Goal: Task Accomplishment & Management: Use online tool/utility

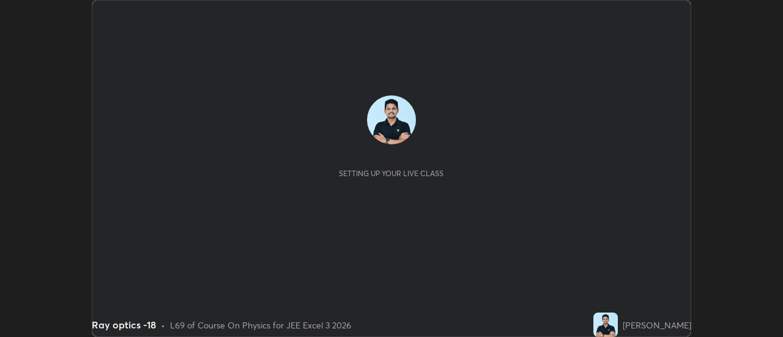
scroll to position [337, 783]
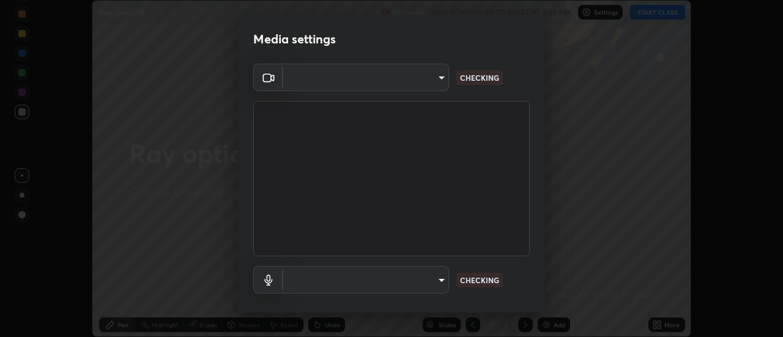
type input "c4401408a52d40c38515236f221603e9a854b9d3f030f2e841847d71f832acc5"
type input "default"
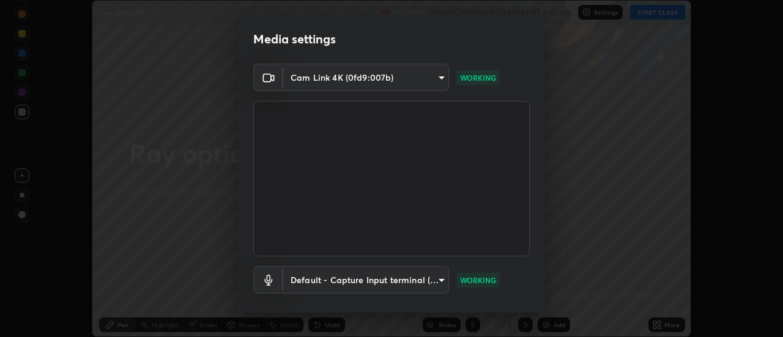
scroll to position [64, 0]
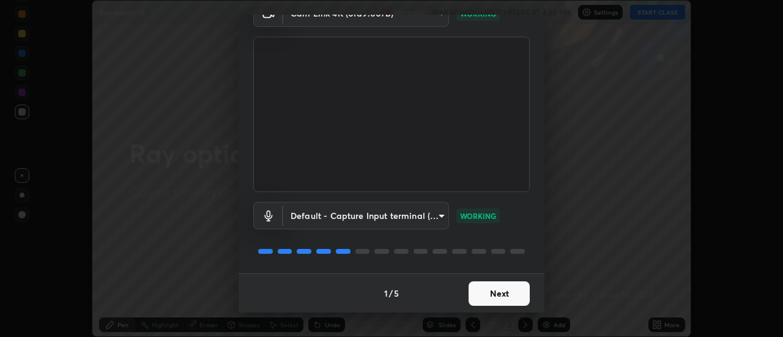
click at [516, 298] on button "Next" at bounding box center [499, 294] width 61 height 24
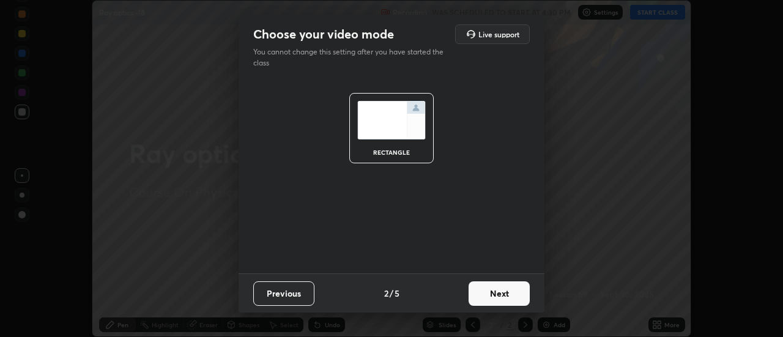
click at [512, 299] on button "Next" at bounding box center [499, 294] width 61 height 24
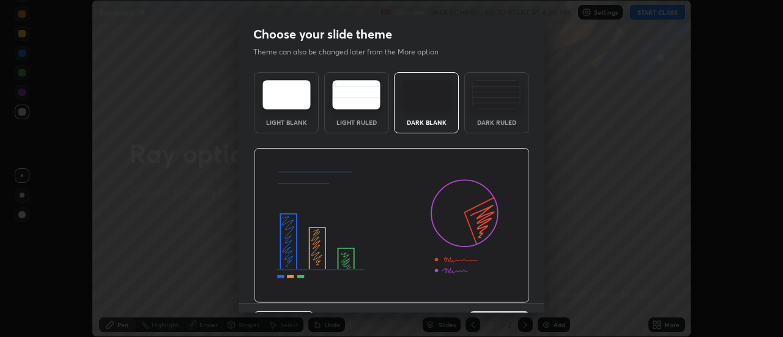
scroll to position [30, 0]
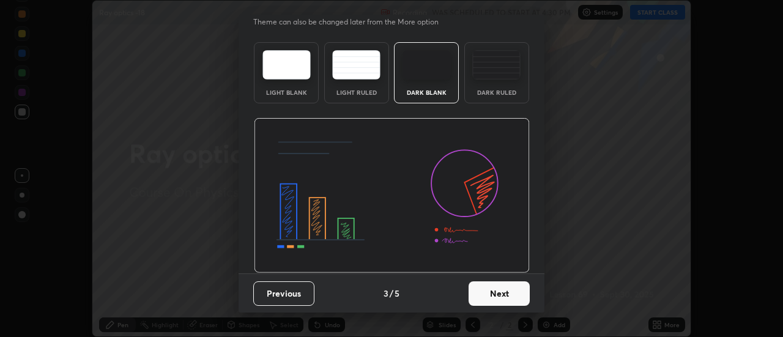
click at [505, 305] on button "Next" at bounding box center [499, 294] width 61 height 24
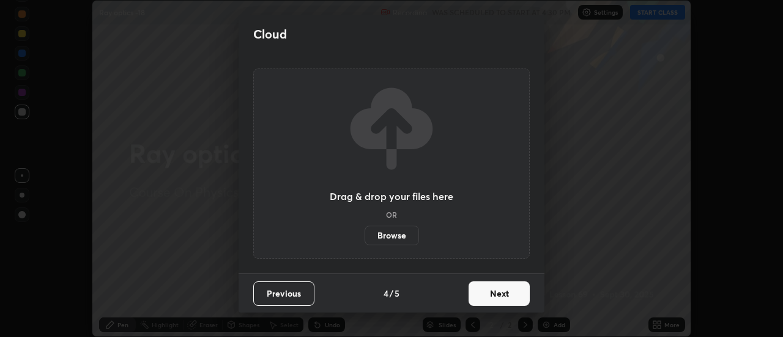
scroll to position [0, 0]
click at [507, 289] on button "Next" at bounding box center [499, 294] width 61 height 24
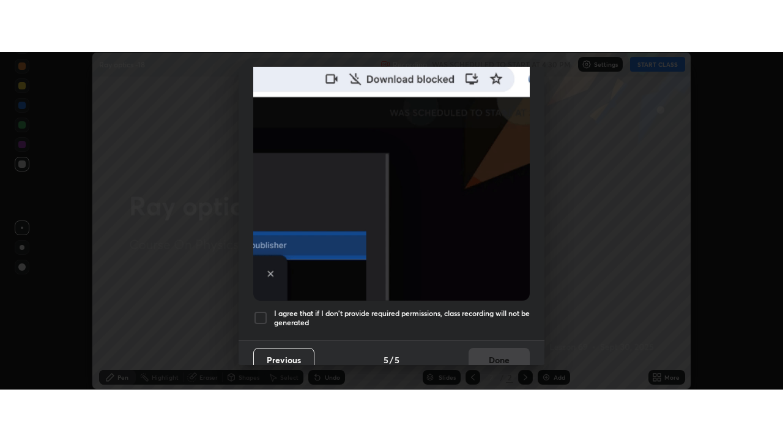
scroll to position [314, 0]
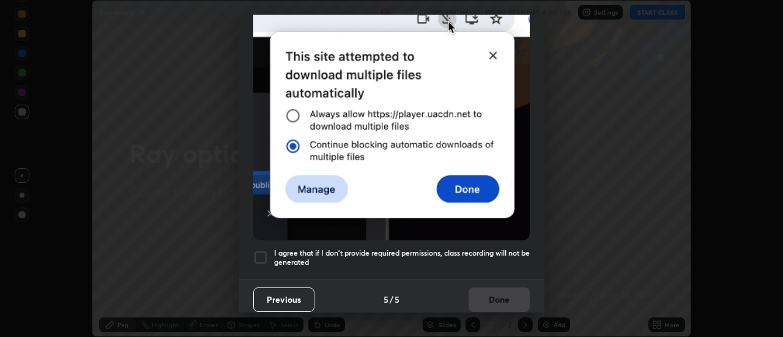
click at [261, 252] on div at bounding box center [260, 257] width 15 height 15
click at [509, 292] on button "Done" at bounding box center [499, 300] width 61 height 24
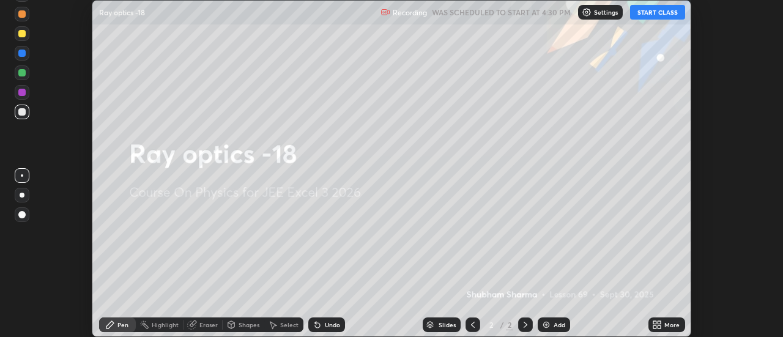
click at [660, 327] on icon at bounding box center [659, 327] width 3 height 3
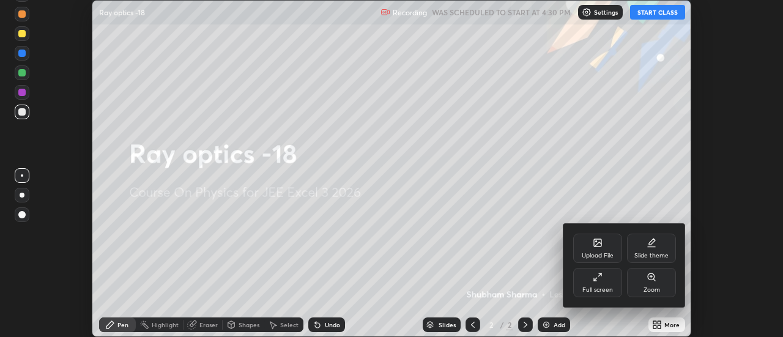
click at [603, 253] on div "Upload File" at bounding box center [598, 256] width 32 height 6
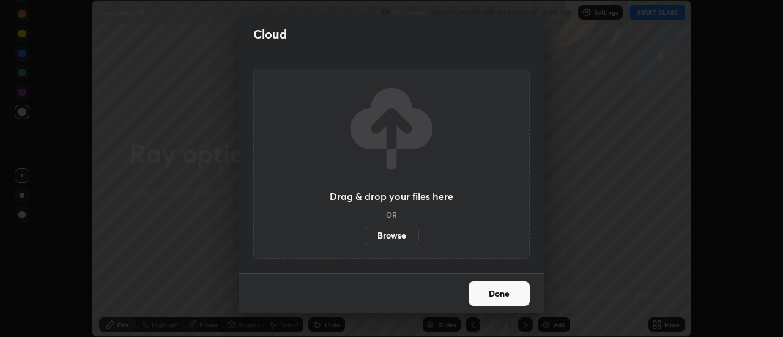
click at [403, 228] on label "Browse" at bounding box center [392, 236] width 54 height 20
click at [365, 228] on input "Browse" at bounding box center [365, 236] width 0 height 20
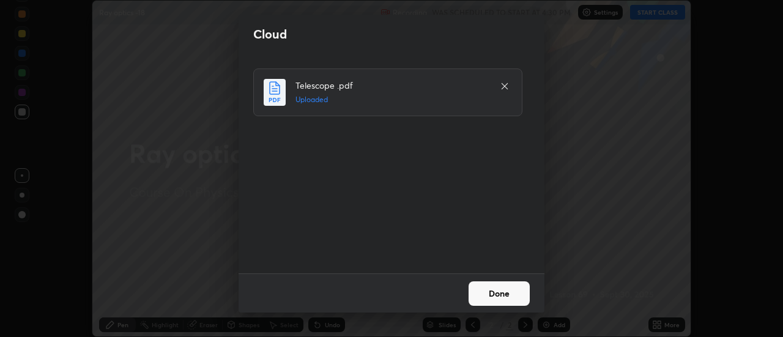
click at [505, 293] on button "Done" at bounding box center [499, 294] width 61 height 24
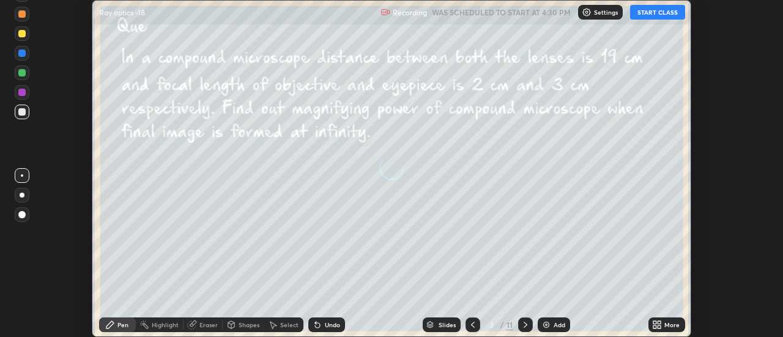
click at [666, 9] on button "START CLASS" at bounding box center [657, 12] width 55 height 15
click at [672, 319] on div "More" at bounding box center [667, 325] width 37 height 15
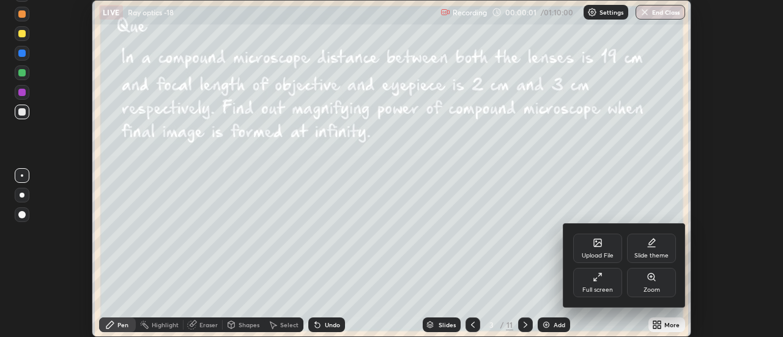
click at [602, 283] on div "Full screen" at bounding box center [597, 282] width 49 height 29
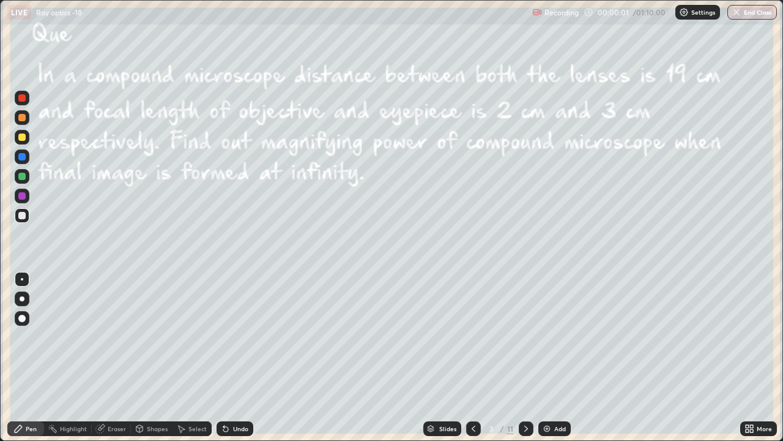
scroll to position [441, 783]
click at [228, 337] on icon at bounding box center [226, 428] width 10 height 10
click at [229, 337] on div "Undo" at bounding box center [235, 428] width 37 height 15
click at [237, 337] on div "Undo" at bounding box center [240, 428] width 15 height 6
click at [240, 337] on div "Undo" at bounding box center [240, 428] width 15 height 6
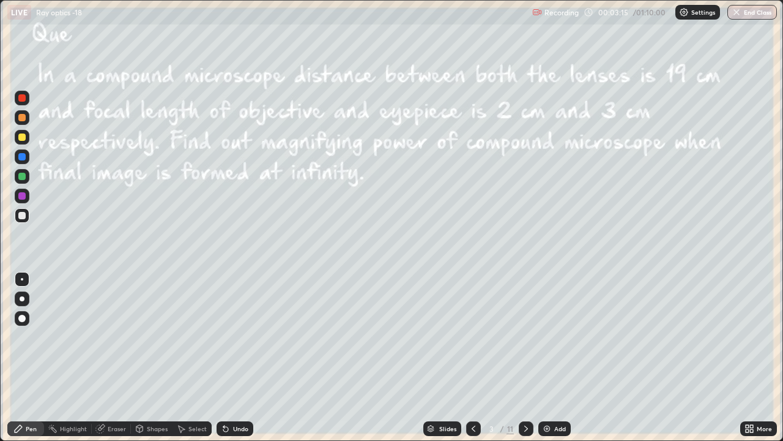
click at [242, 337] on div "Undo" at bounding box center [240, 428] width 15 height 6
click at [247, 337] on div "Undo" at bounding box center [235, 428] width 37 height 15
click at [250, 337] on div "Undo" at bounding box center [235, 428] width 37 height 15
click at [224, 337] on icon at bounding box center [225, 429] width 5 height 5
click at [228, 337] on icon at bounding box center [226, 428] width 10 height 10
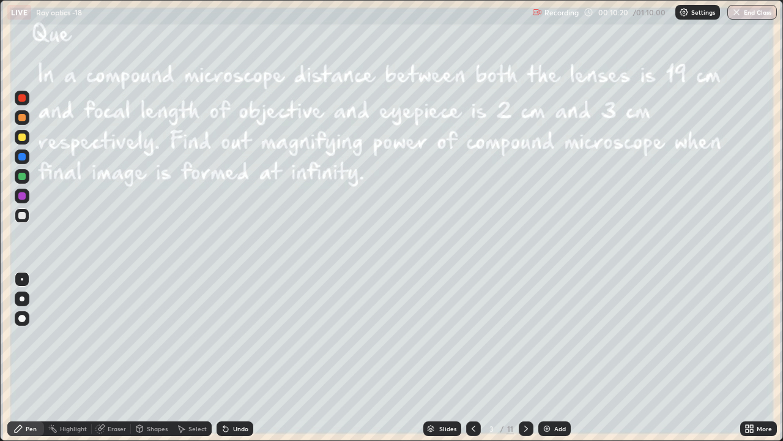
click at [501, 337] on div "/" at bounding box center [503, 428] width 4 height 7
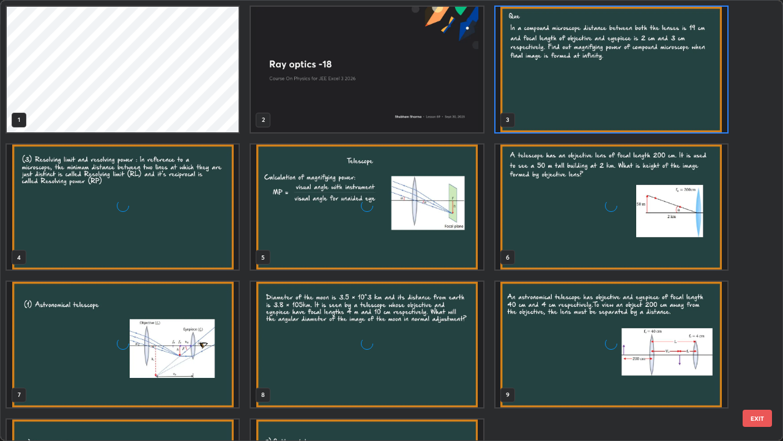
scroll to position [436, 776]
click at [553, 103] on img "grid" at bounding box center [612, 69] width 232 height 125
click at [556, 101] on img "grid" at bounding box center [612, 69] width 232 height 125
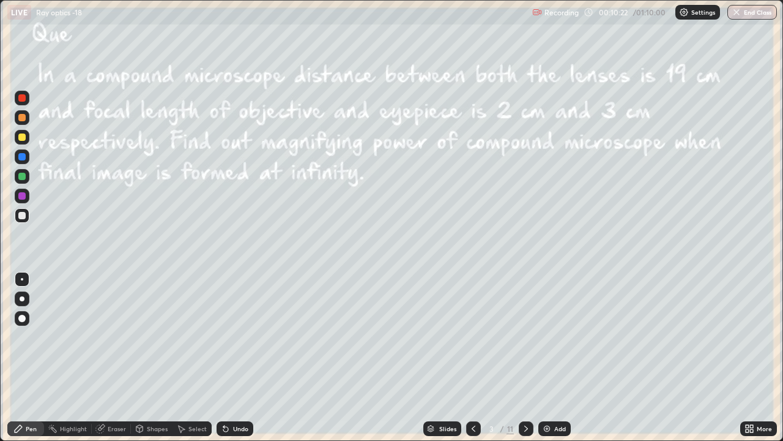
click at [525, 337] on icon at bounding box center [526, 428] width 10 height 10
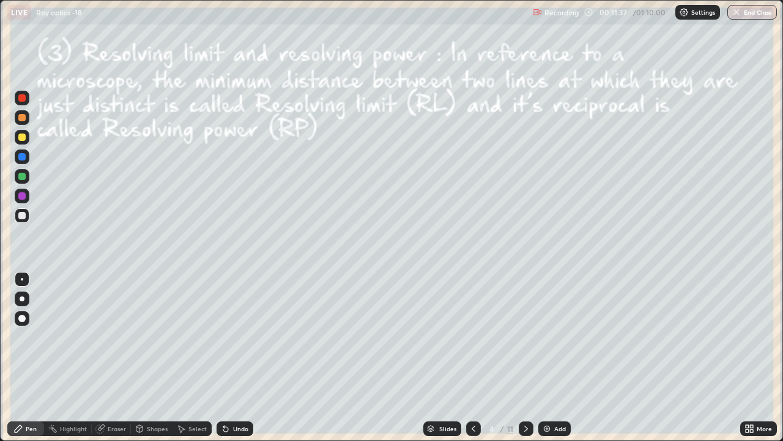
click at [111, 337] on div "Eraser" at bounding box center [117, 428] width 18 height 6
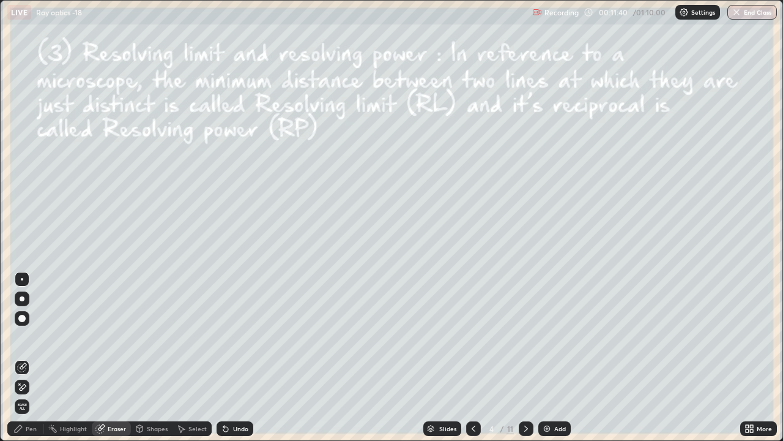
click at [23, 337] on div "Pen" at bounding box center [25, 428] width 37 height 15
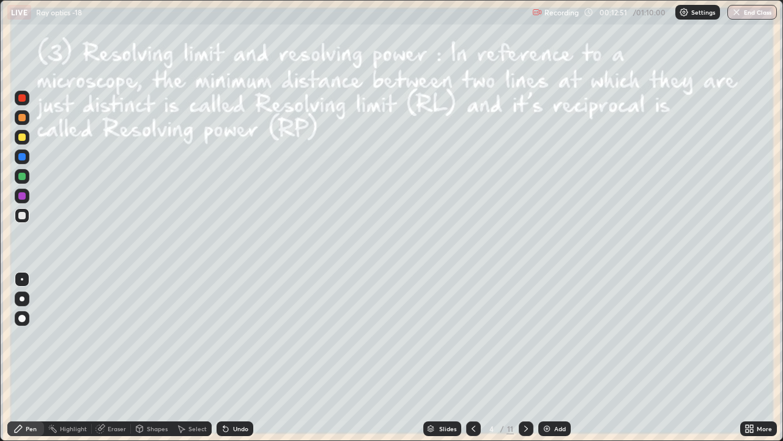
click at [236, 337] on div "Undo" at bounding box center [235, 428] width 37 height 15
click at [236, 337] on div "Undo" at bounding box center [240, 428] width 15 height 6
click at [237, 337] on div "Undo" at bounding box center [235, 428] width 37 height 15
click at [234, 337] on div "Undo" at bounding box center [235, 428] width 37 height 15
click at [236, 337] on div "Undo" at bounding box center [235, 428] width 37 height 15
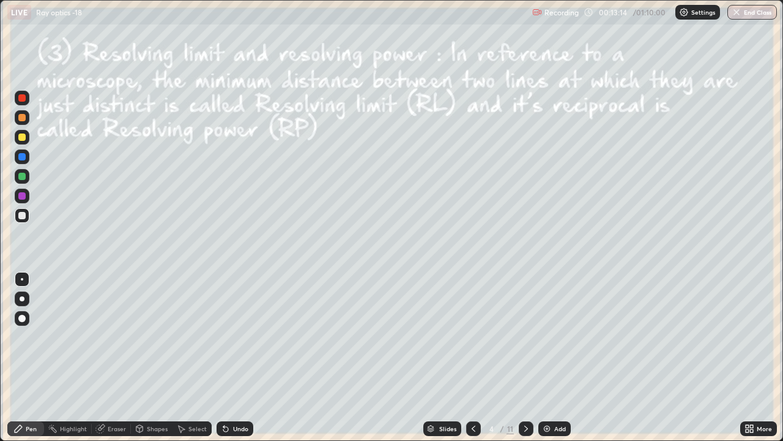
click at [239, 337] on div "Undo" at bounding box center [240, 428] width 15 height 6
click at [227, 337] on icon at bounding box center [226, 428] width 10 height 10
click at [228, 337] on icon at bounding box center [226, 428] width 10 height 10
click at [525, 337] on icon at bounding box center [526, 428] width 4 height 6
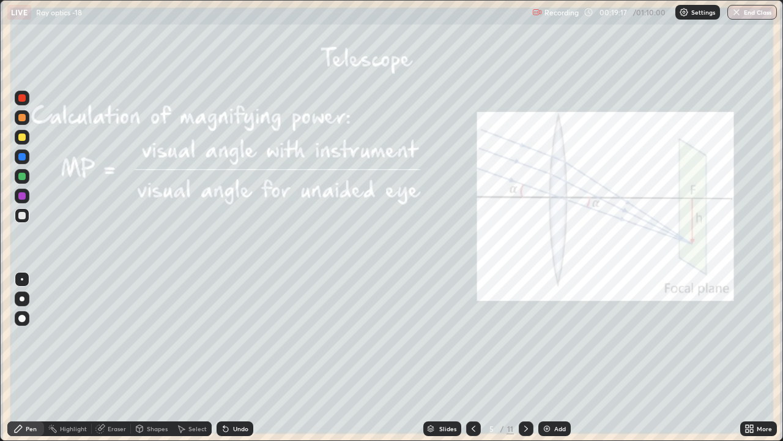
click at [474, 337] on icon at bounding box center [474, 428] width 10 height 10
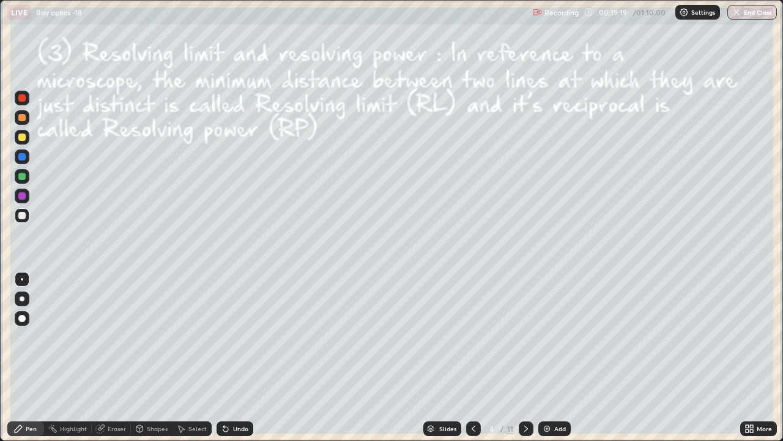
click at [472, 337] on icon at bounding box center [474, 428] width 10 height 10
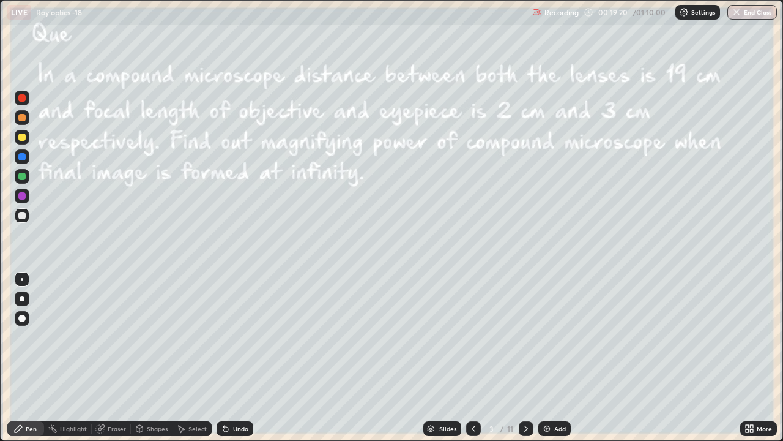
click at [525, 337] on icon at bounding box center [526, 428] width 10 height 10
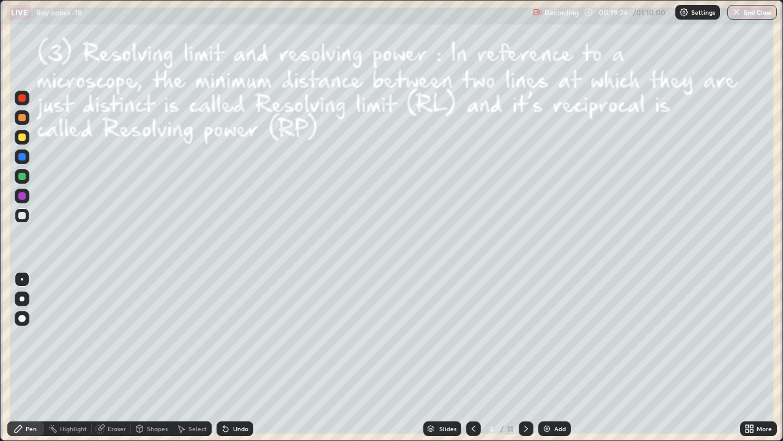
click at [472, 337] on div at bounding box center [473, 428] width 15 height 15
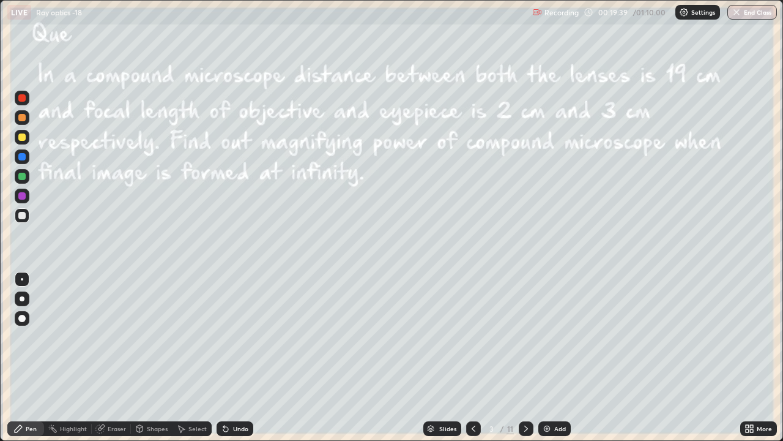
click at [524, 337] on icon at bounding box center [526, 428] width 10 height 10
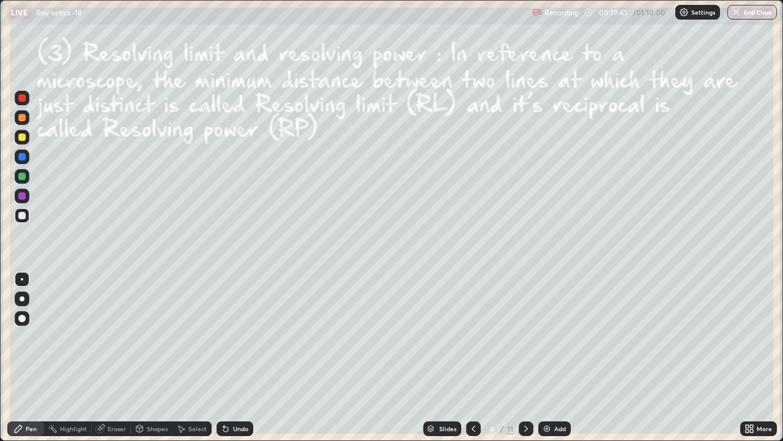
click at [526, 337] on icon at bounding box center [526, 428] width 10 height 10
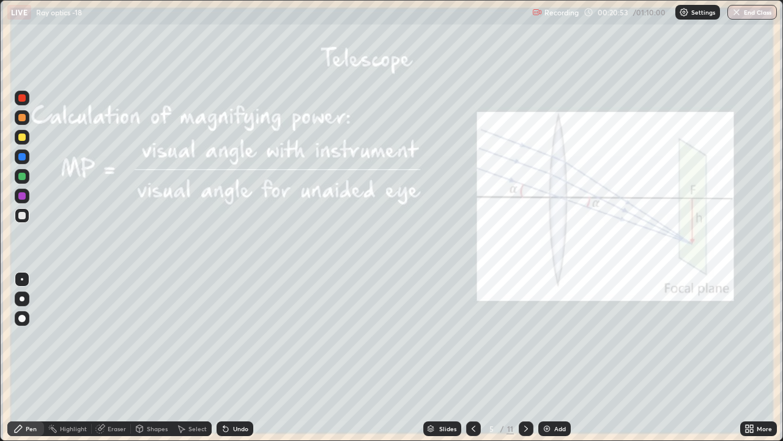
click at [111, 337] on div "Eraser" at bounding box center [117, 428] width 18 height 6
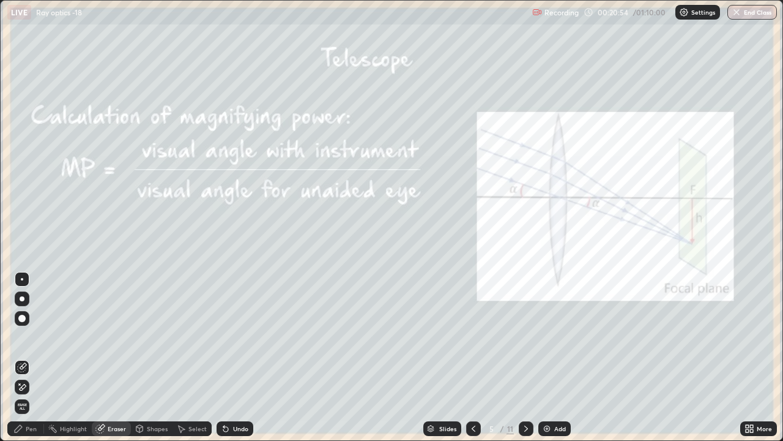
click at [20, 337] on icon at bounding box center [19, 383] width 1 height 1
click at [20, 337] on icon at bounding box center [18, 428] width 7 height 7
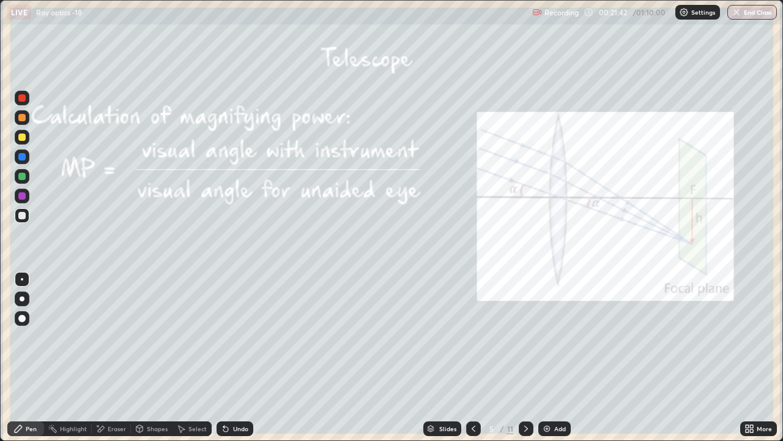
click at [235, 337] on div "Undo" at bounding box center [235, 428] width 37 height 15
click at [241, 337] on div "Undo" at bounding box center [240, 428] width 15 height 6
click at [237, 337] on div "Undo" at bounding box center [240, 428] width 15 height 6
click at [524, 337] on icon at bounding box center [526, 428] width 10 height 10
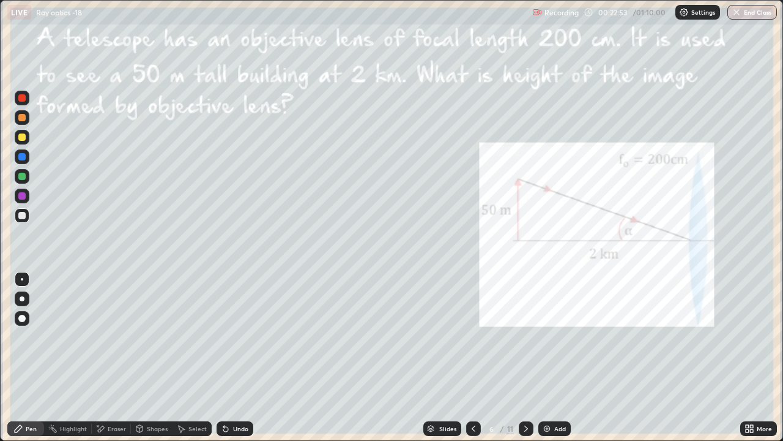
click at [524, 337] on icon at bounding box center [526, 428] width 10 height 10
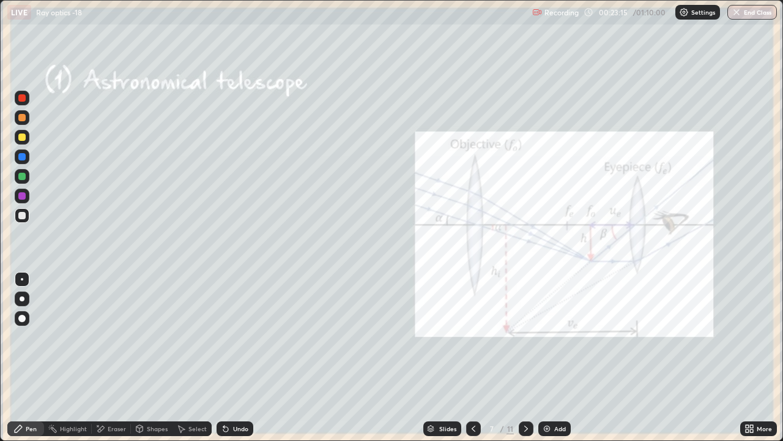
click at [244, 337] on div "Undo" at bounding box center [240, 428] width 15 height 6
click at [247, 337] on div "Undo" at bounding box center [240, 428] width 15 height 6
click at [155, 337] on div "Shapes" at bounding box center [157, 428] width 21 height 6
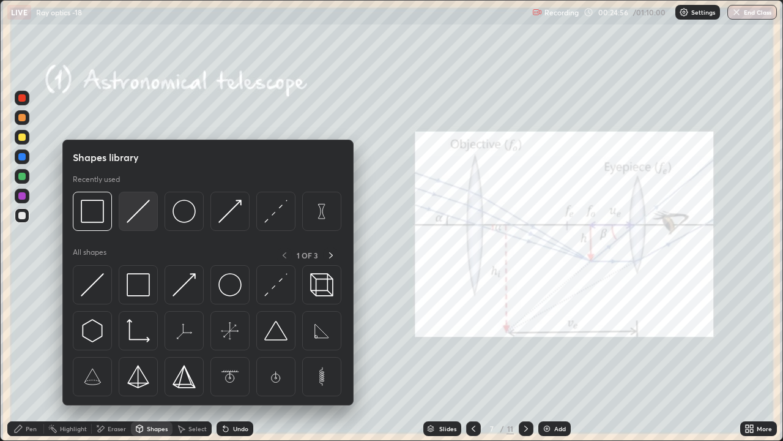
click at [143, 212] on img at bounding box center [138, 211] width 23 height 23
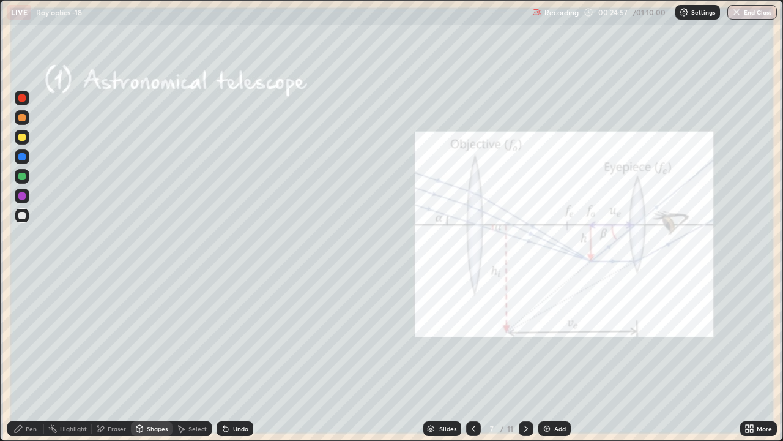
click at [35, 337] on div "Pen" at bounding box center [25, 428] width 37 height 15
click at [22, 300] on div at bounding box center [22, 298] width 5 height 5
click at [157, 337] on div "Shapes" at bounding box center [157, 428] width 21 height 6
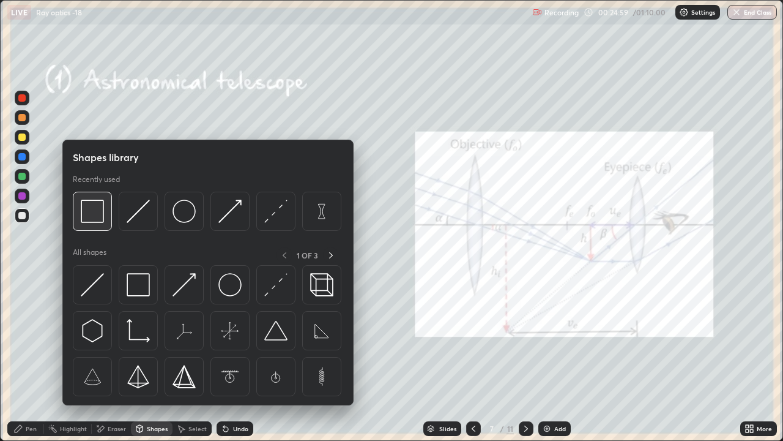
click at [99, 204] on img at bounding box center [92, 211] width 23 height 23
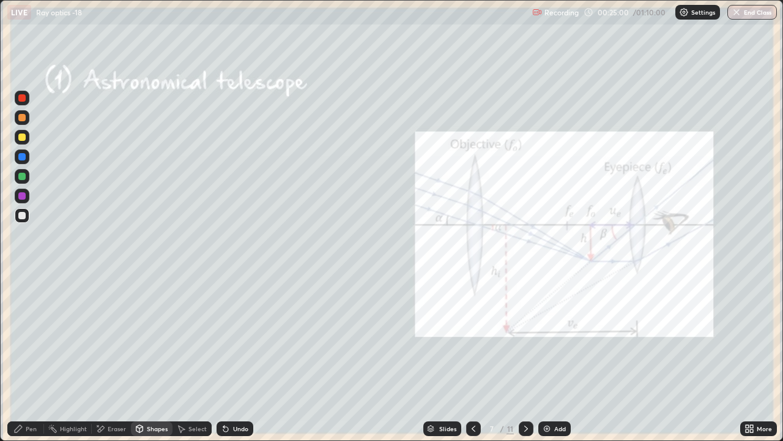
click at [162, 337] on div "Shapes" at bounding box center [157, 428] width 21 height 6
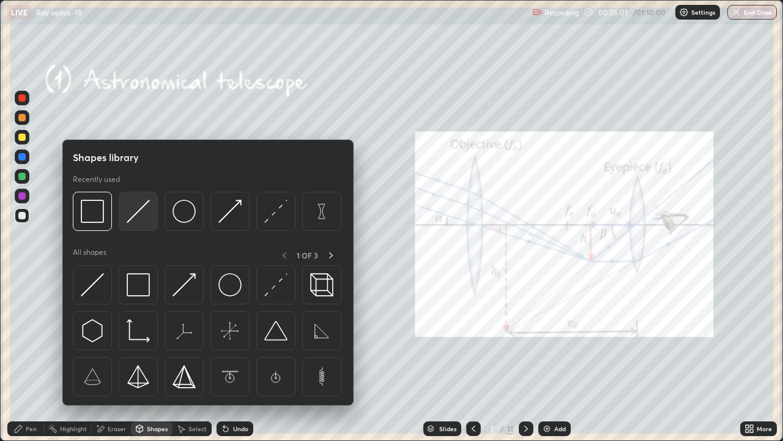
click at [144, 214] on img at bounding box center [138, 211] width 23 height 23
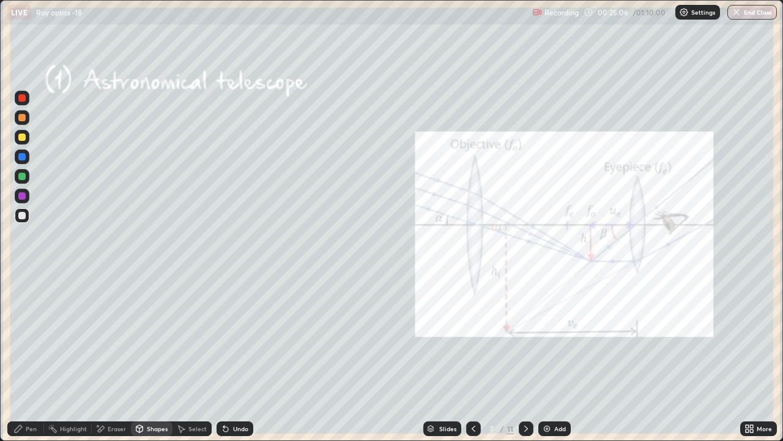
click at [41, 337] on div "Pen" at bounding box center [25, 428] width 37 height 15
click at [152, 337] on div "Shapes" at bounding box center [157, 428] width 21 height 6
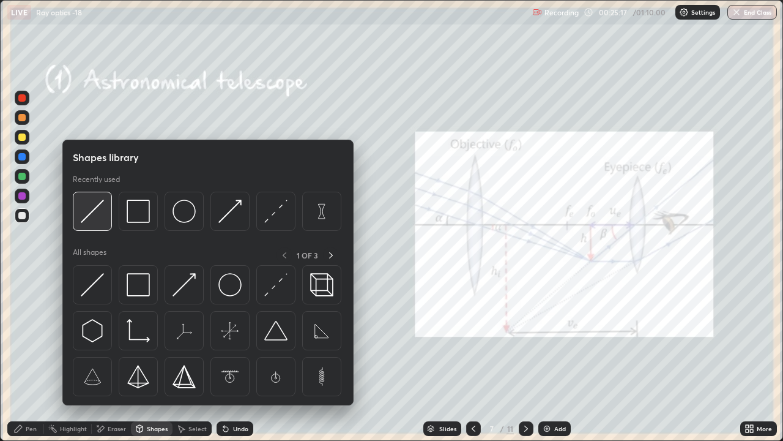
click at [95, 216] on img at bounding box center [92, 211] width 23 height 23
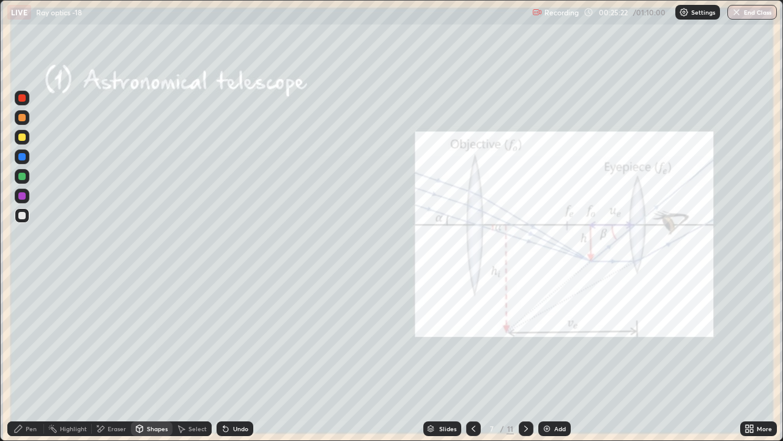
click at [38, 337] on div "Pen" at bounding box center [25, 428] width 37 height 15
click at [240, 337] on div "Undo" at bounding box center [233, 428] width 42 height 24
click at [471, 337] on icon at bounding box center [474, 428] width 10 height 10
click at [474, 337] on icon at bounding box center [474, 428] width 10 height 10
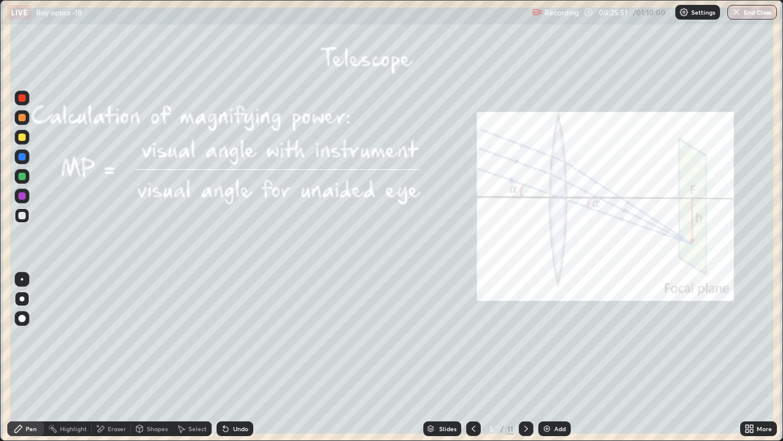
click at [519, 337] on div at bounding box center [526, 428] width 15 height 15
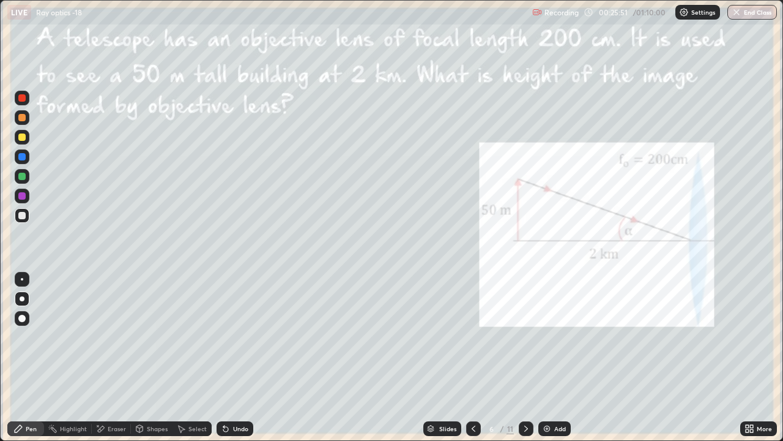
click at [525, 337] on icon at bounding box center [526, 428] width 10 height 10
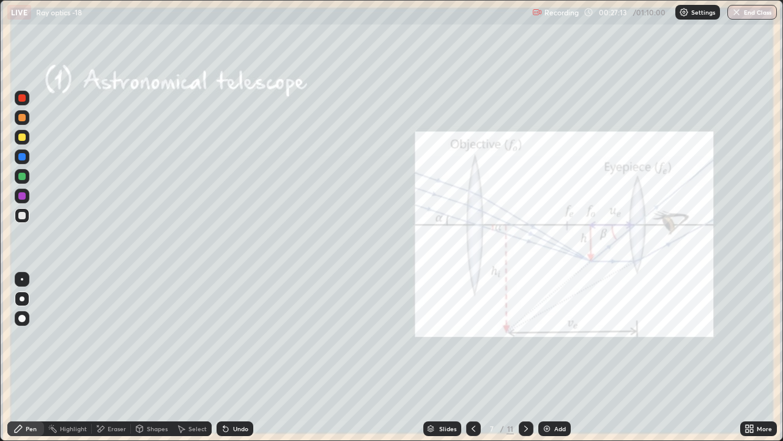
click at [525, 337] on icon at bounding box center [526, 428] width 4 height 6
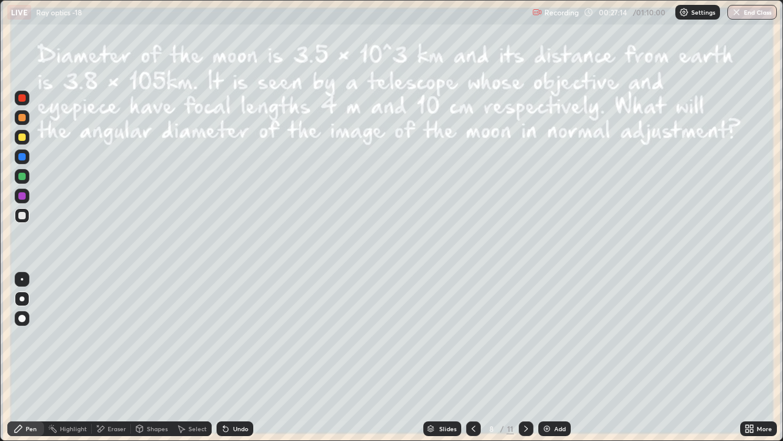
click at [471, 337] on icon at bounding box center [474, 428] width 10 height 10
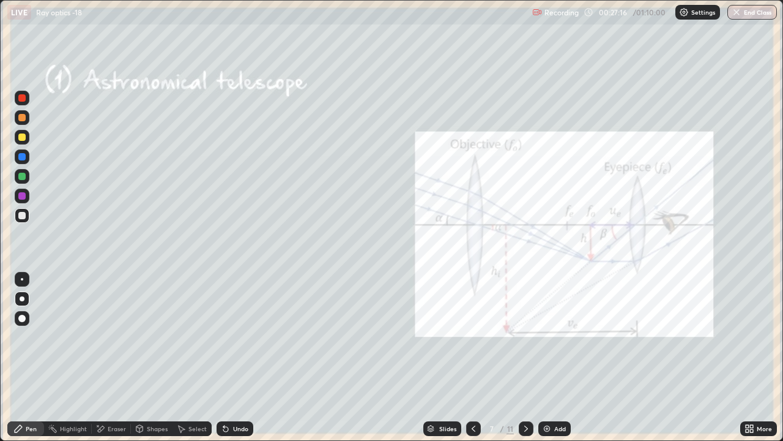
click at [545, 337] on img at bounding box center [547, 428] width 10 height 10
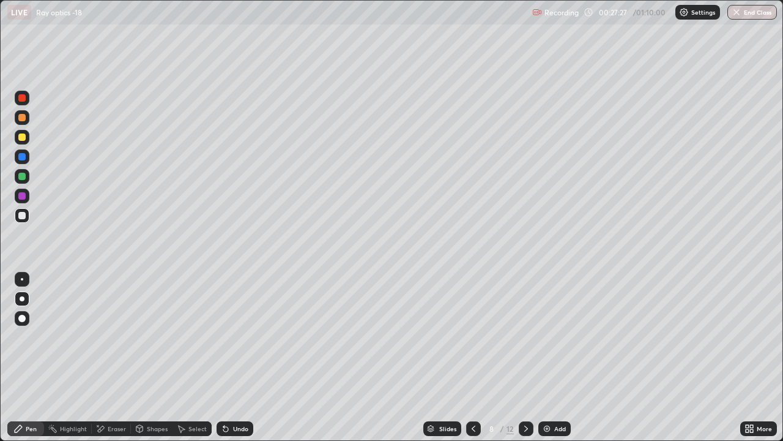
click at [230, 337] on div "Undo" at bounding box center [235, 428] width 37 height 15
click at [472, 337] on icon at bounding box center [474, 428] width 4 height 6
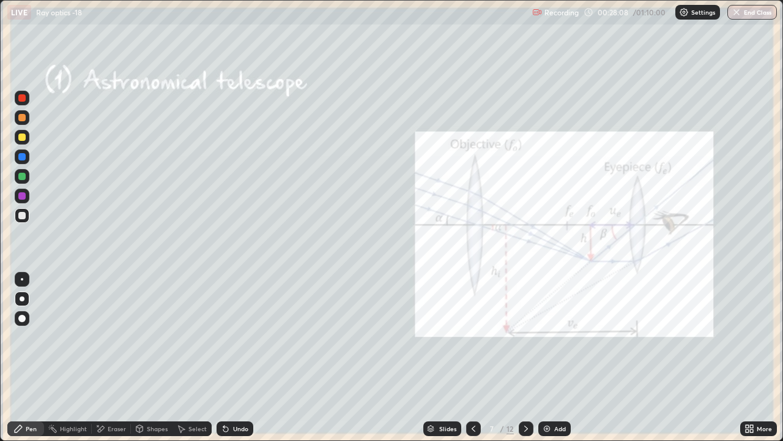
click at [525, 337] on icon at bounding box center [526, 428] width 10 height 10
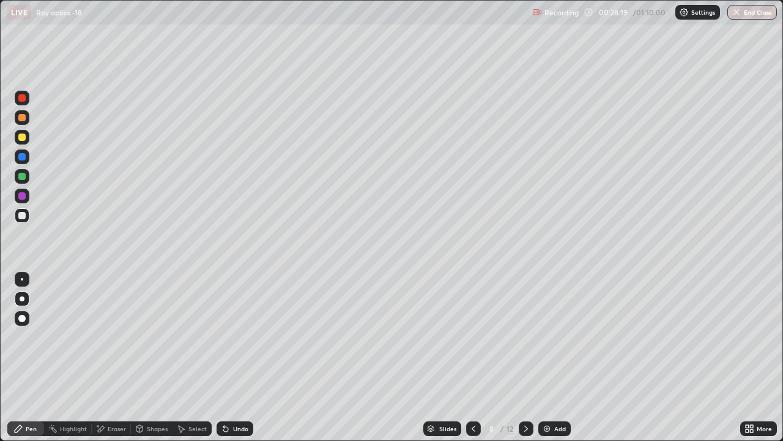
click at [473, 337] on icon at bounding box center [474, 428] width 4 height 6
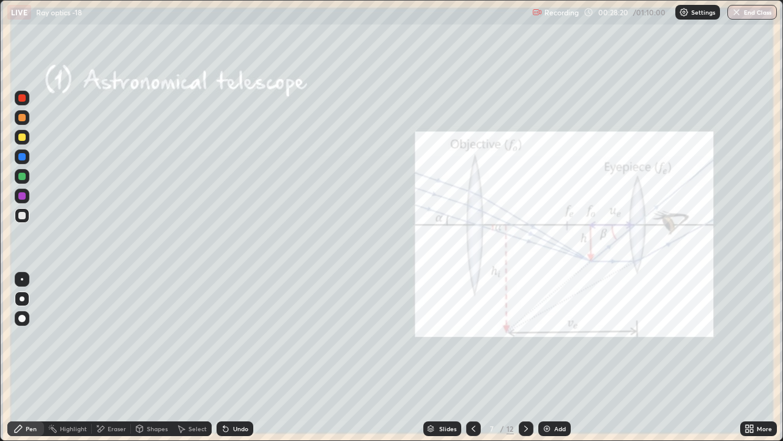
click at [472, 337] on icon at bounding box center [474, 428] width 10 height 10
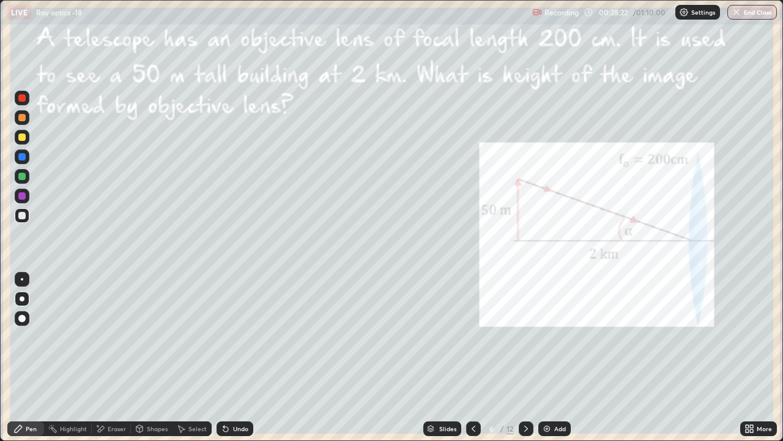
click at [460, 337] on div "Slides" at bounding box center [442, 428] width 38 height 15
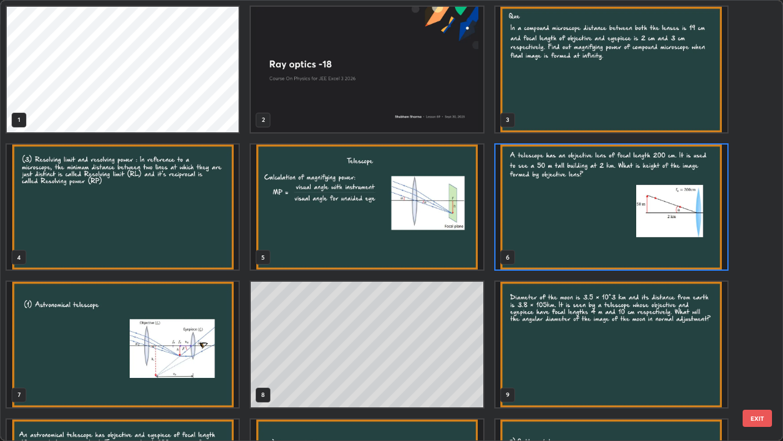
click at [524, 242] on img "grid" at bounding box center [612, 206] width 232 height 125
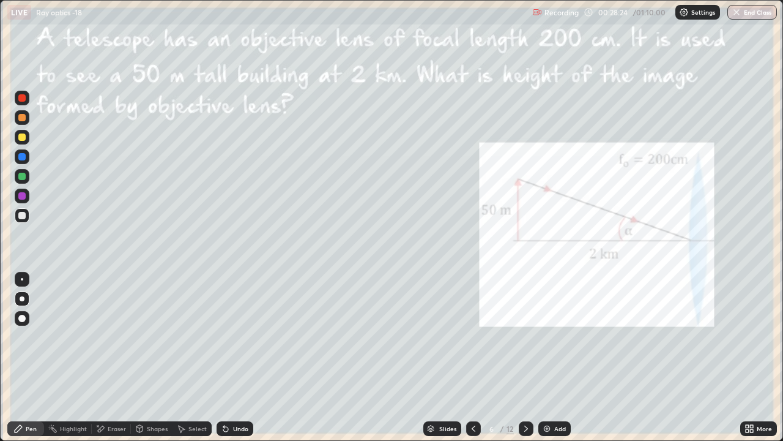
click at [525, 236] on img "grid" at bounding box center [612, 206] width 232 height 125
click at [469, 337] on icon at bounding box center [474, 428] width 10 height 10
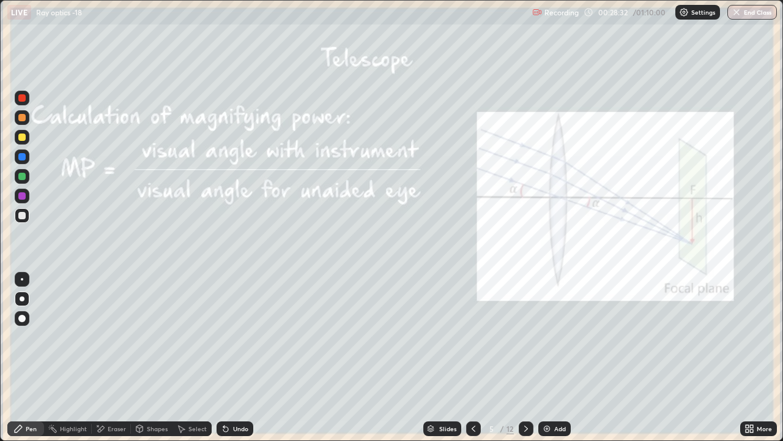
click at [524, 337] on icon at bounding box center [526, 428] width 10 height 10
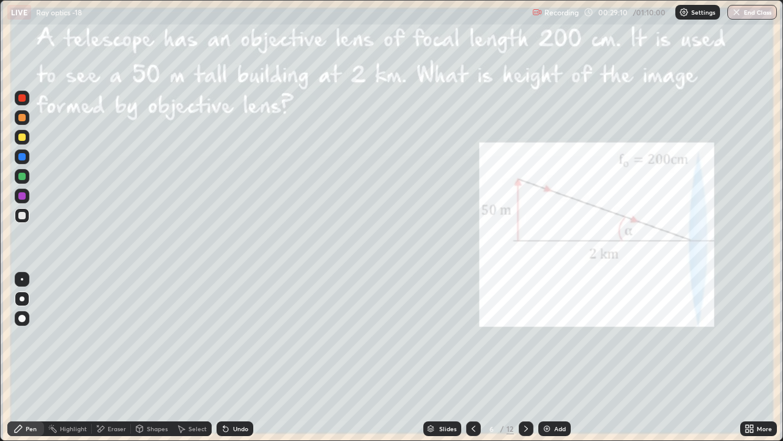
click at [234, 337] on div "Undo" at bounding box center [240, 428] width 15 height 6
click at [152, 337] on div "Shapes" at bounding box center [157, 428] width 21 height 6
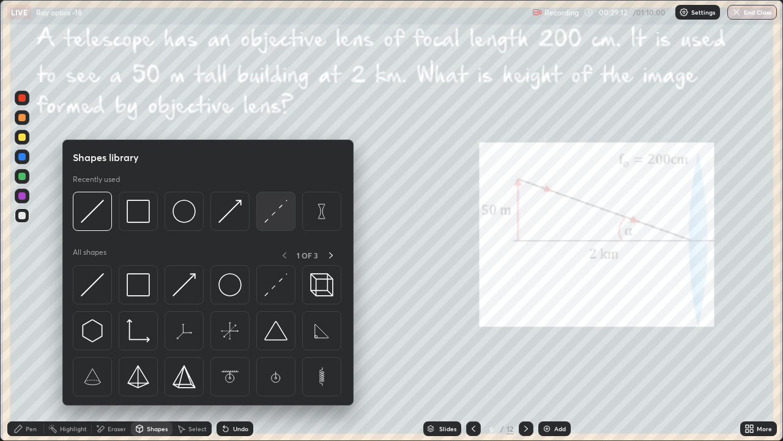
click at [275, 215] on img at bounding box center [275, 211] width 23 height 23
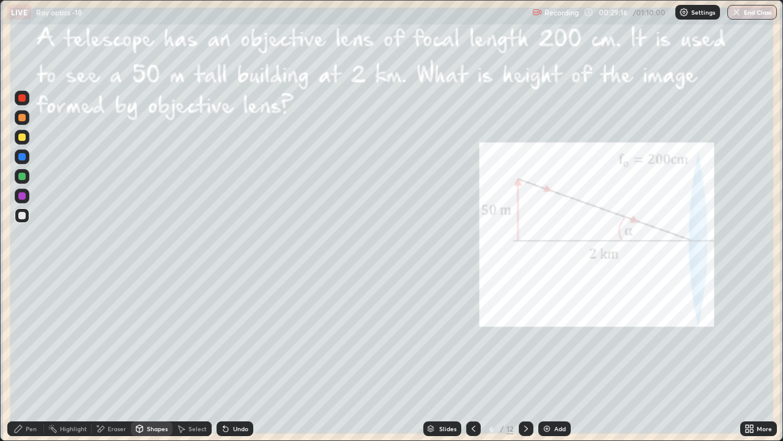
click at [39, 337] on div "Pen" at bounding box center [25, 428] width 37 height 15
click at [233, 337] on div "Undo" at bounding box center [240, 428] width 15 height 6
click at [230, 337] on div "Undo" at bounding box center [235, 428] width 37 height 15
click at [233, 337] on div "Undo" at bounding box center [240, 428] width 15 height 6
click at [467, 337] on div at bounding box center [473, 428] width 15 height 15
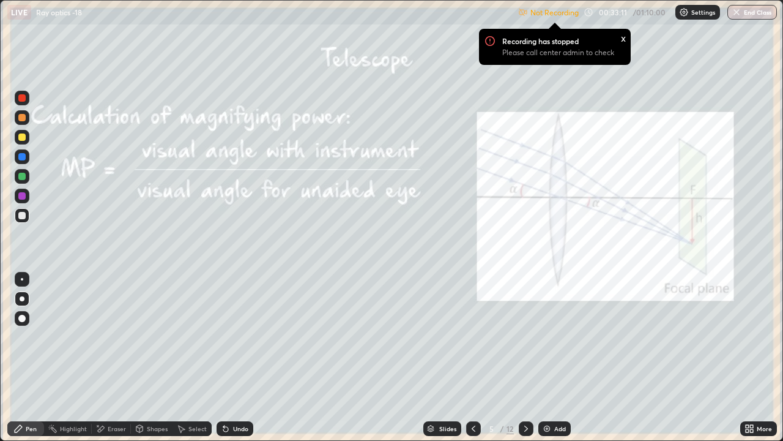
click at [550, 29] on div "Recording has stopped Please call center admin to check x" at bounding box center [555, 47] width 152 height 36
click at [532, 13] on p "Not Recording" at bounding box center [555, 12] width 48 height 9
click at [550, 13] on p "Not Recording" at bounding box center [555, 12] width 48 height 9
click at [546, 15] on p "Not Recording" at bounding box center [555, 12] width 48 height 9
click at [557, 14] on p "Not Recording" at bounding box center [555, 12] width 48 height 9
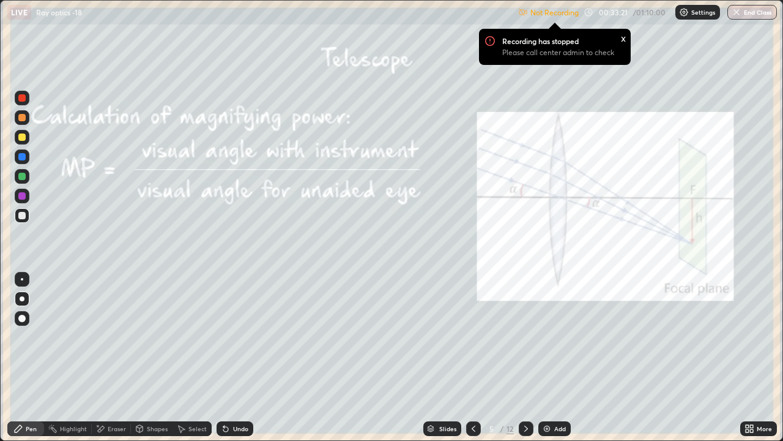
click at [558, 12] on p "Not Recording" at bounding box center [555, 12] width 48 height 9
click at [684, 13] on img at bounding box center [684, 12] width 10 height 10
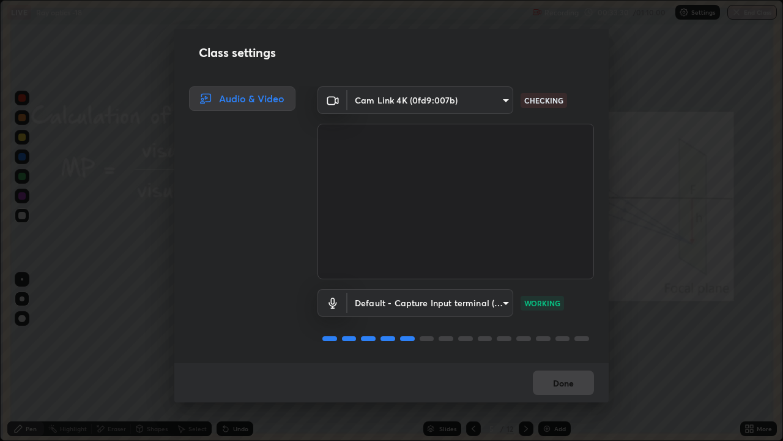
click at [394, 103] on body "Erase all LIVE Ray optics -18 Recording 00:33:30 / 01:10:00 Settings End Class …" at bounding box center [391, 220] width 783 height 441
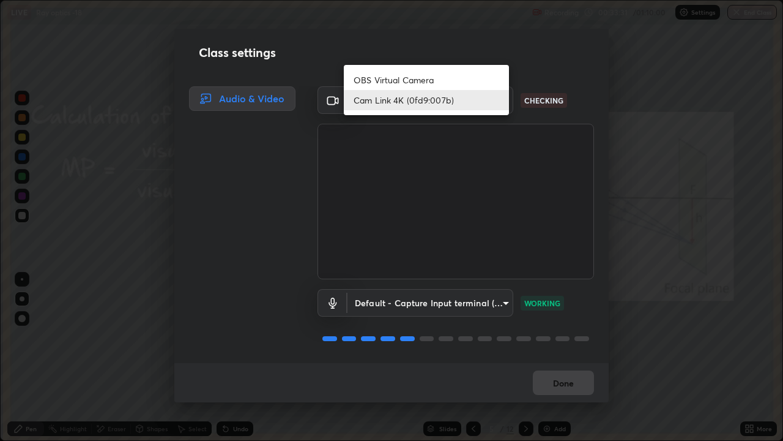
click at [388, 77] on li "OBS Virtual Camera" at bounding box center [426, 80] width 165 height 20
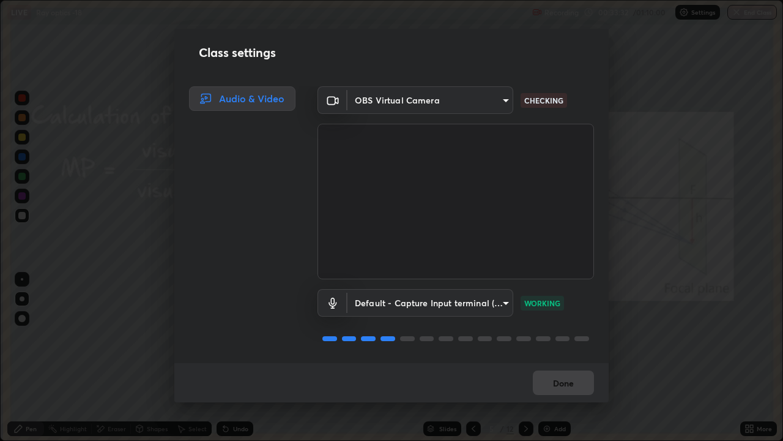
click at [388, 102] on body "Erase all LIVE Ray optics -18 Recording 00:33:32 / 01:10:00 Settings End Class …" at bounding box center [391, 220] width 783 height 441
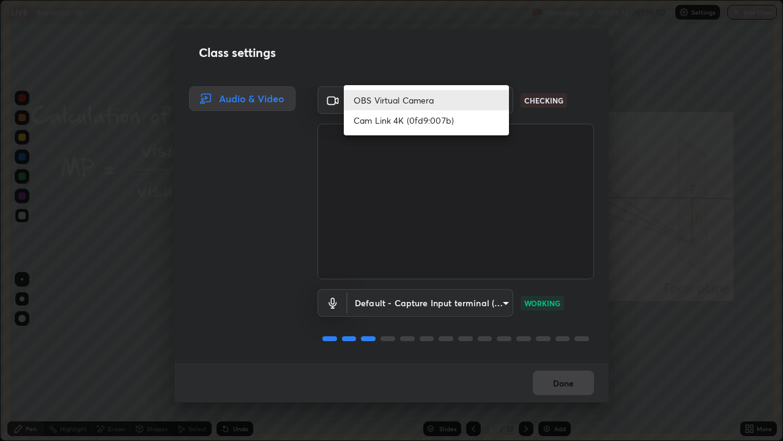
click at [395, 122] on li "Cam Link 4K (0fd9:007b)" at bounding box center [426, 120] width 165 height 20
type input "c4401408a52d40c38515236f221603e9a854b9d3f030f2e841847d71f832acc5"
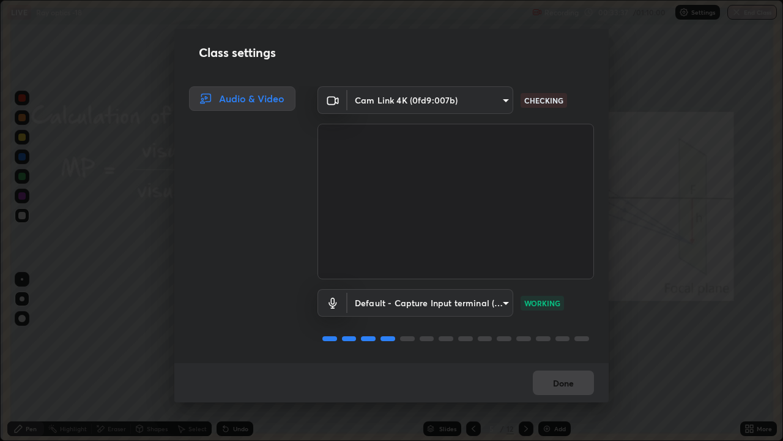
click at [318, 231] on video at bounding box center [456, 201] width 277 height 155
click at [141, 149] on div "Class settings Audio & Video Cam Link 4K (0fd9:007b) c4401408a52d40c38515236f22…" at bounding box center [391, 220] width 783 height 441
click at [442, 205] on video at bounding box center [456, 201] width 277 height 155
click at [441, 204] on video at bounding box center [456, 201] width 277 height 155
click at [446, 218] on video at bounding box center [456, 201] width 277 height 155
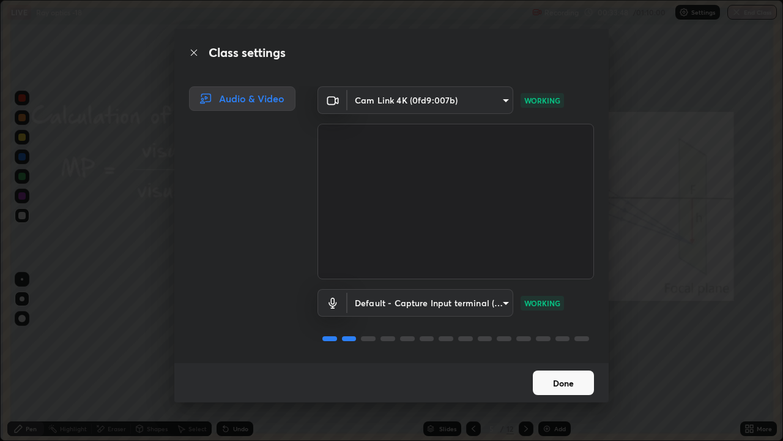
click at [549, 337] on button "Done" at bounding box center [563, 382] width 61 height 24
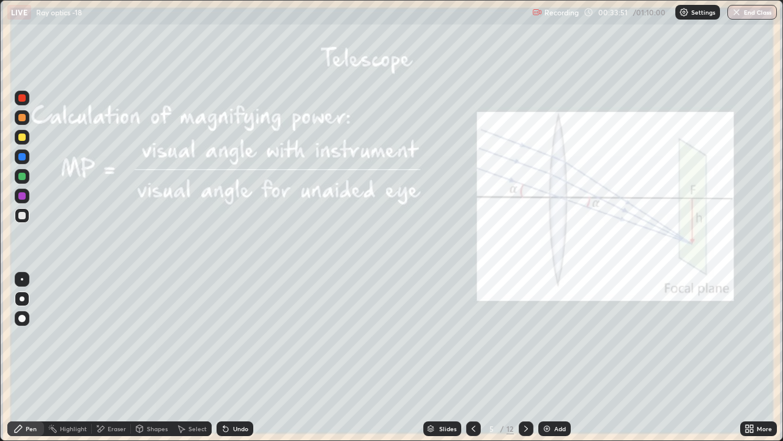
click at [757, 337] on div "More" at bounding box center [758, 428] width 37 height 15
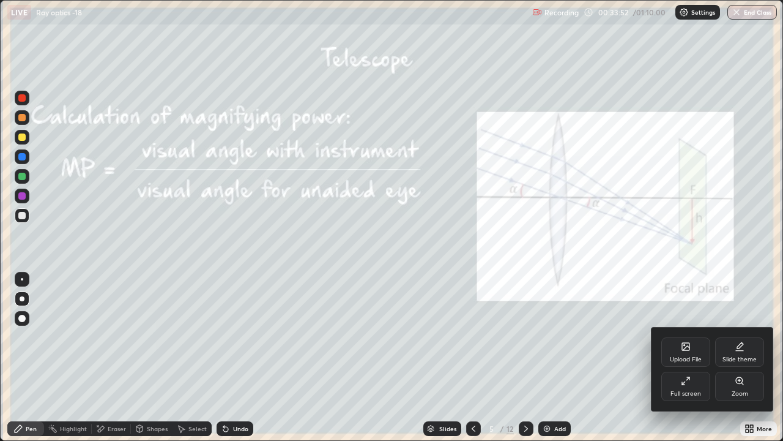
click at [684, 337] on div "Full screen" at bounding box center [686, 385] width 49 height 29
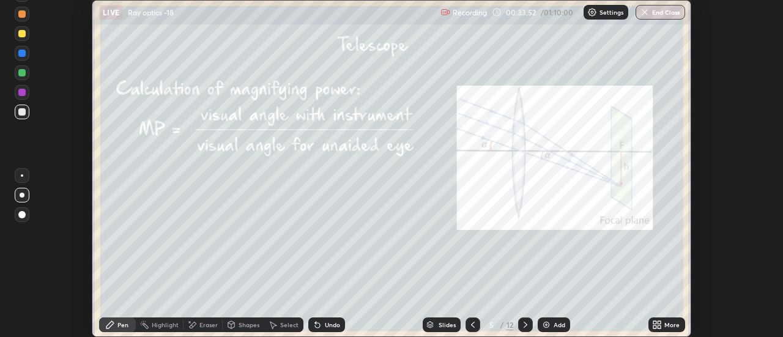
scroll to position [60860, 60414]
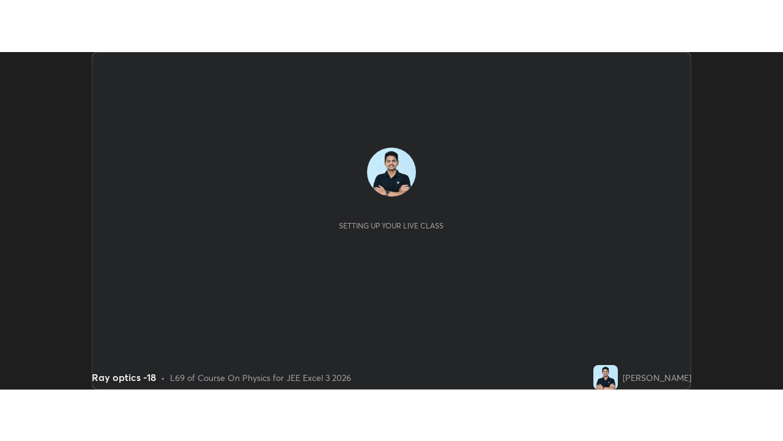
scroll to position [337, 783]
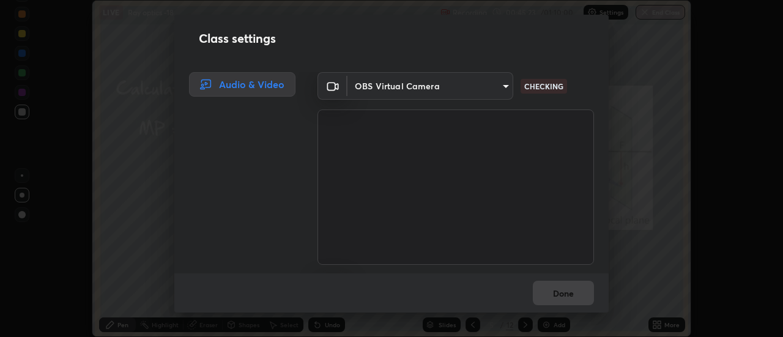
click at [385, 97] on body "Erase all LIVE Ray optics -18 Recording 00:45:23 / 01:10:00 Settings End Class …" at bounding box center [391, 168] width 783 height 337
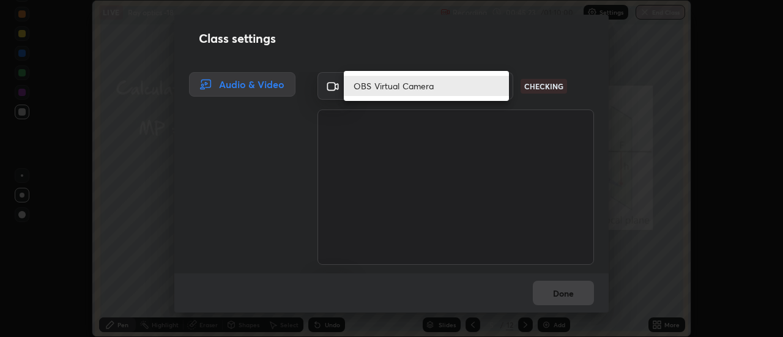
click at [412, 88] on li "OBS Virtual Camera" at bounding box center [426, 86] width 165 height 20
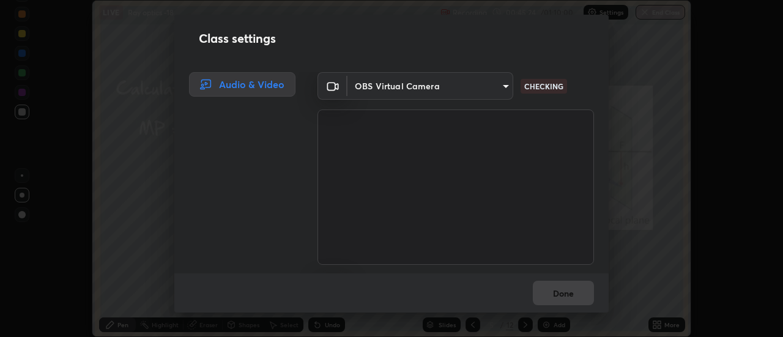
click at [415, 89] on body "Erase all LIVE Ray optics -18 Recording 00:45:24 / 01:10:00 Settings End Class …" at bounding box center [391, 168] width 783 height 337
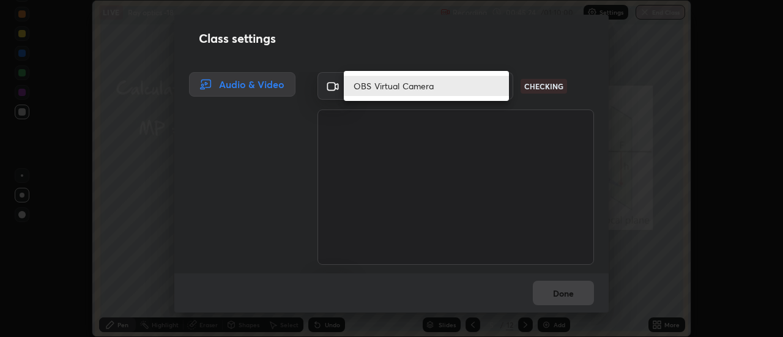
click at [420, 92] on li "OBS Virtual Camera" at bounding box center [426, 86] width 165 height 20
click at [425, 89] on li "OBS Virtual Camera" at bounding box center [426, 86] width 165 height 20
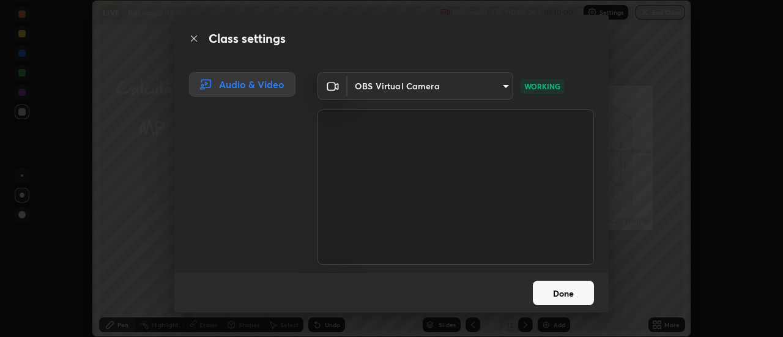
click at [571, 294] on button "Done" at bounding box center [563, 293] width 61 height 24
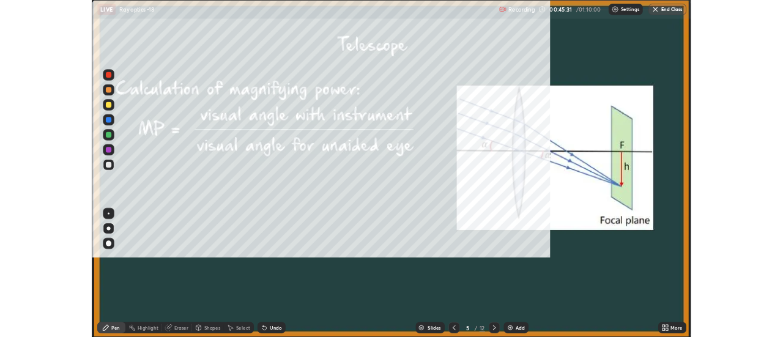
scroll to position [441, 783]
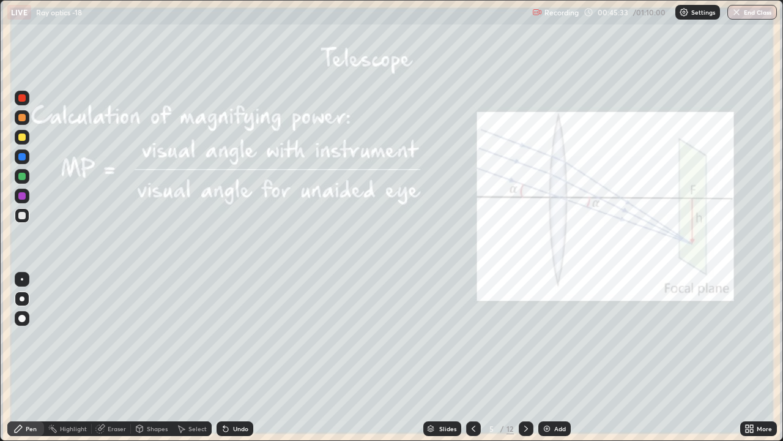
click at [532, 337] on div at bounding box center [526, 428] width 15 height 15
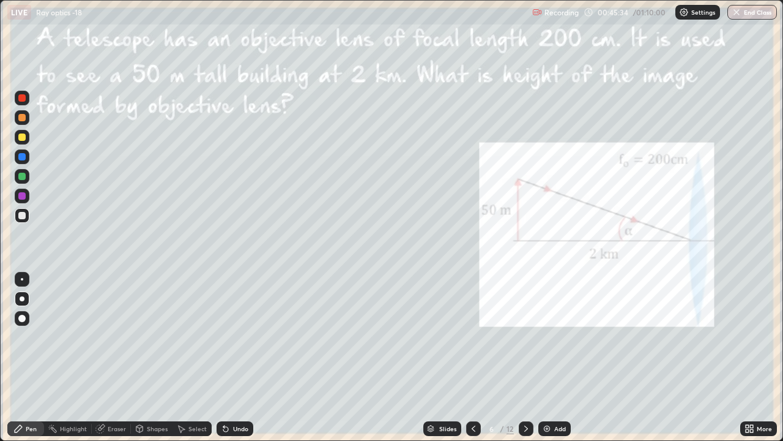
click at [472, 337] on icon at bounding box center [474, 428] width 10 height 10
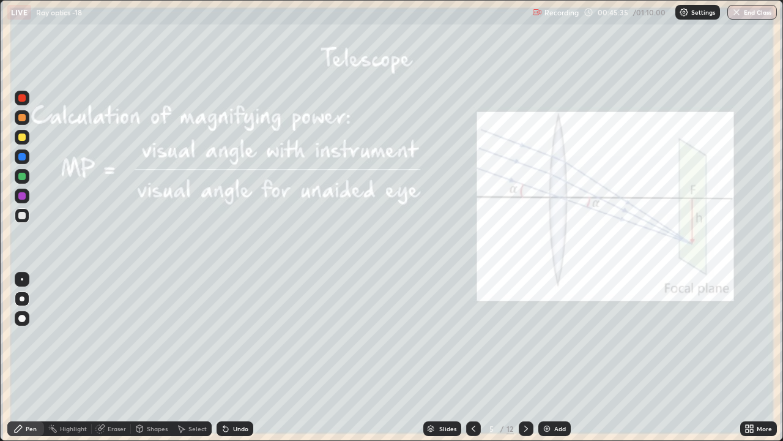
click at [519, 337] on div at bounding box center [526, 428] width 15 height 15
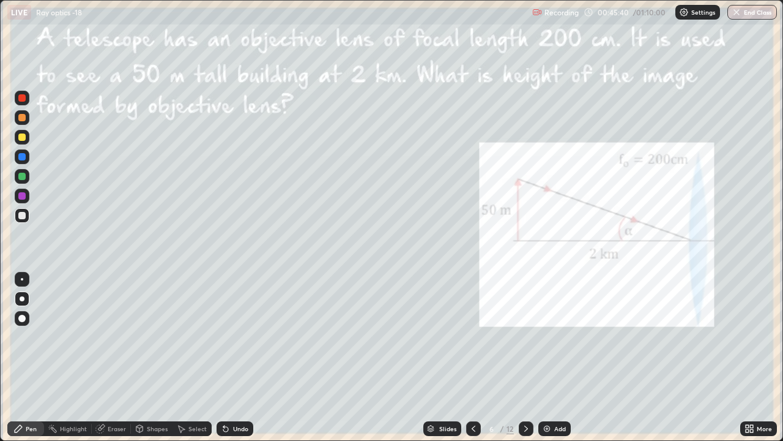
click at [477, 337] on icon at bounding box center [474, 428] width 10 height 10
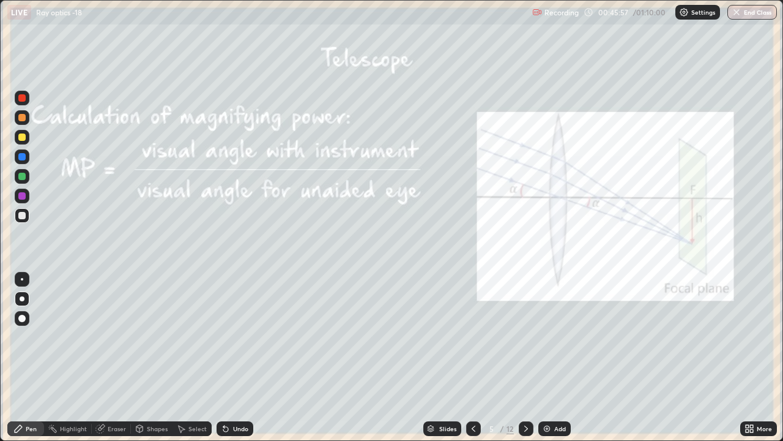
click at [687, 15] on img at bounding box center [684, 12] width 10 height 10
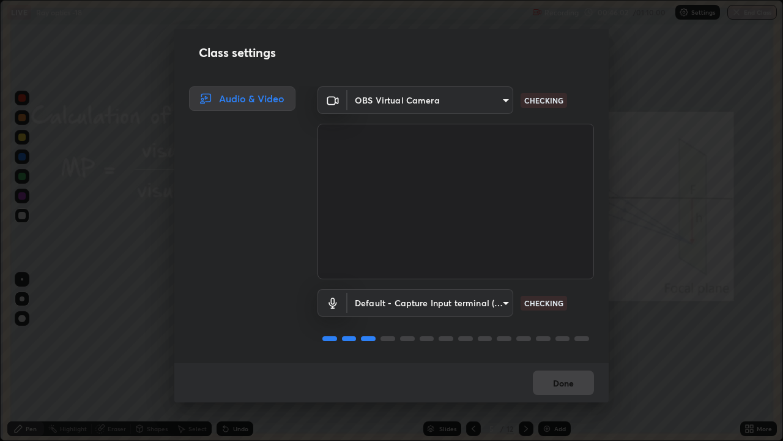
click at [459, 307] on body "Erase all LIVE Ray optics -18 Recording 00:46:02 / 01:10:00 Settings End Class …" at bounding box center [391, 220] width 783 height 441
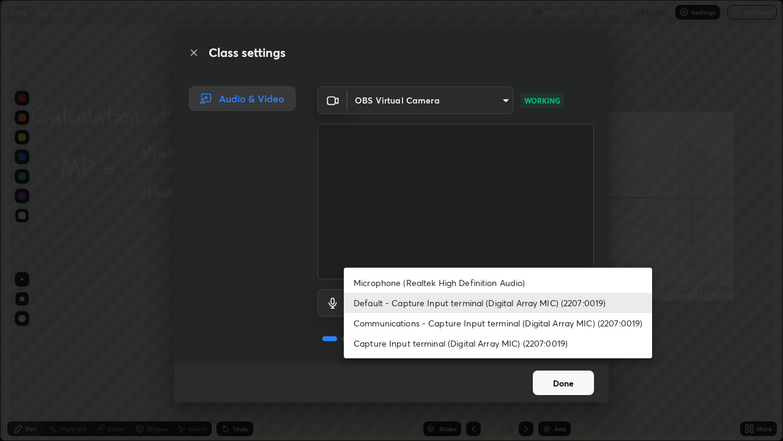
click at [439, 278] on li "Microphone (Realtek High Definition Audio)" at bounding box center [498, 282] width 308 height 20
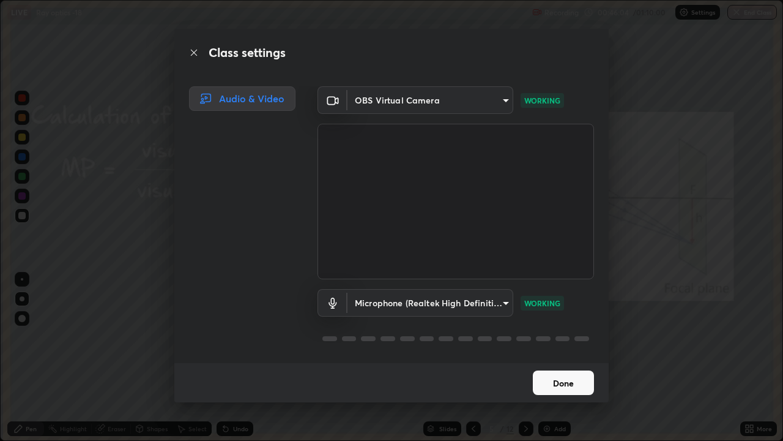
click at [442, 308] on body "Erase all LIVE Ray optics -18 Recording 00:46:04 / 01:10:00 Settings End Class …" at bounding box center [391, 220] width 783 height 441
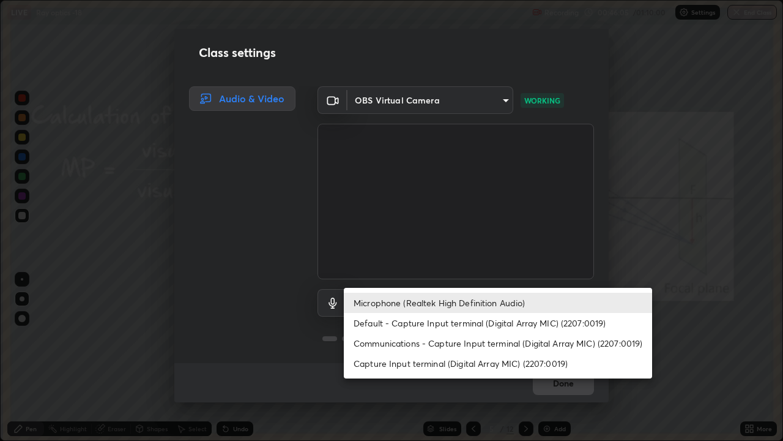
click at [458, 326] on li "Default - Capture Input terminal (Digital Array MIC) (2207:0019)" at bounding box center [498, 323] width 308 height 20
type input "default"
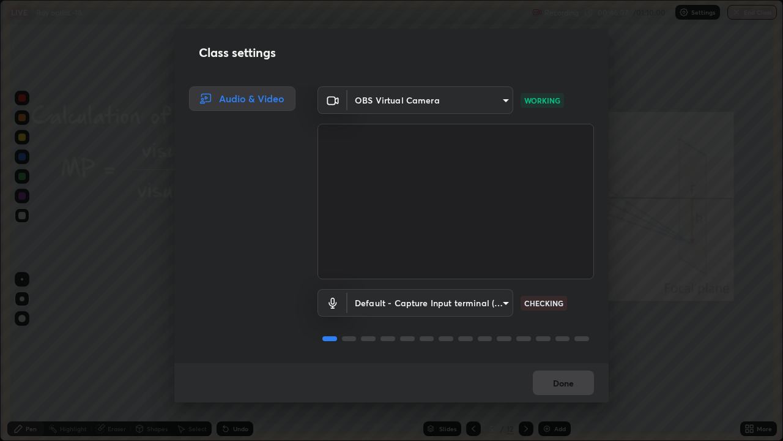
click at [416, 99] on body "Erase all LIVE Ray optics -18 Recording 00:46:07 / 01:10:00 Settings End Class …" at bounding box center [391, 220] width 783 height 441
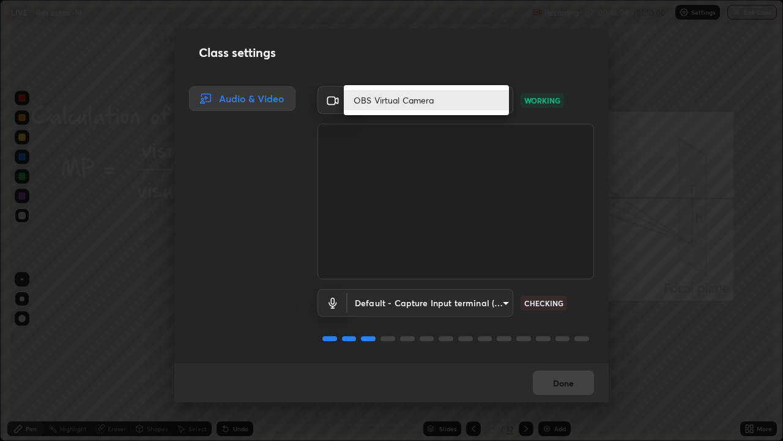
click at [420, 99] on li "OBS Virtual Camera" at bounding box center [426, 100] width 165 height 20
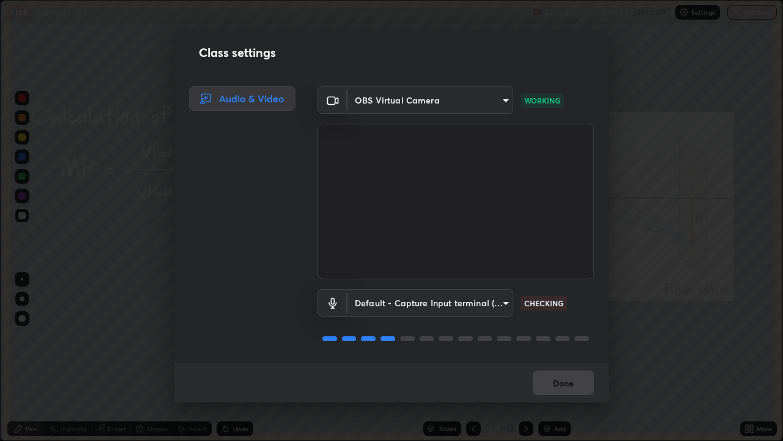
click at [553, 337] on div "Done" at bounding box center [391, 382] width 434 height 39
click at [565, 337] on button "Done" at bounding box center [563, 382] width 61 height 24
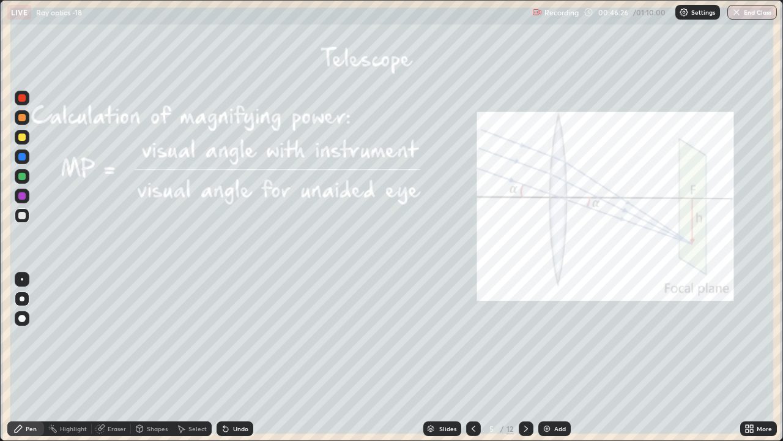
click at [752, 337] on icon at bounding box center [751, 426] width 3 height 3
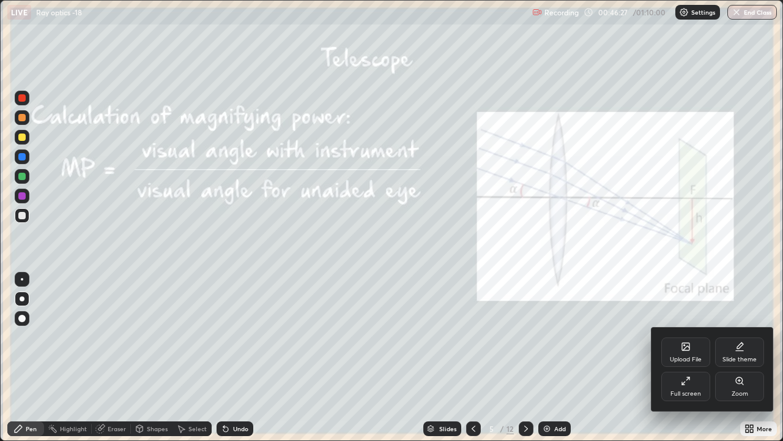
click at [680, 337] on div "Full screen" at bounding box center [686, 385] width 49 height 29
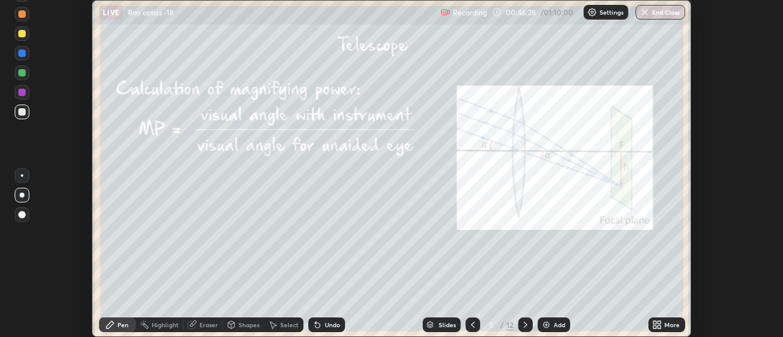
scroll to position [60860, 60414]
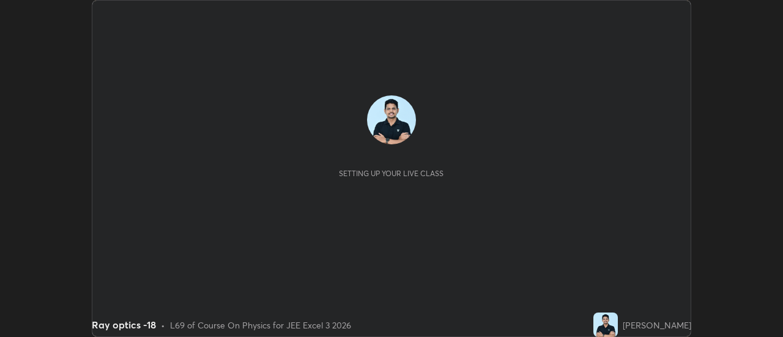
scroll to position [337, 783]
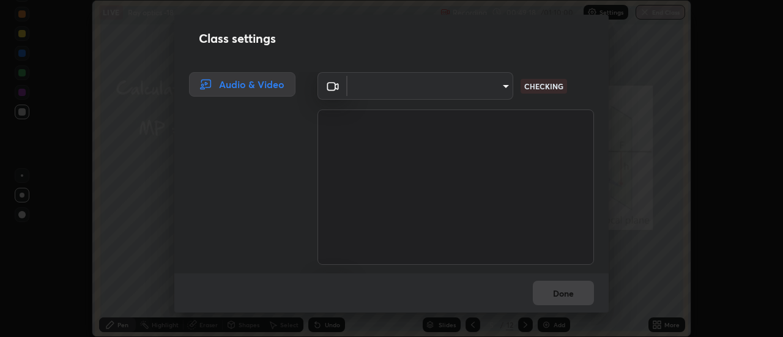
type input "e41eb893b59afc1b7e167b410e1f69222c752e244d01912db9de4376ffc8c44e"
type input "default"
click at [487, 84] on body "Erase all LIVE Ray optics -18 Recording 00:49:19 / 01:10:00 Settings End Class …" at bounding box center [391, 168] width 783 height 337
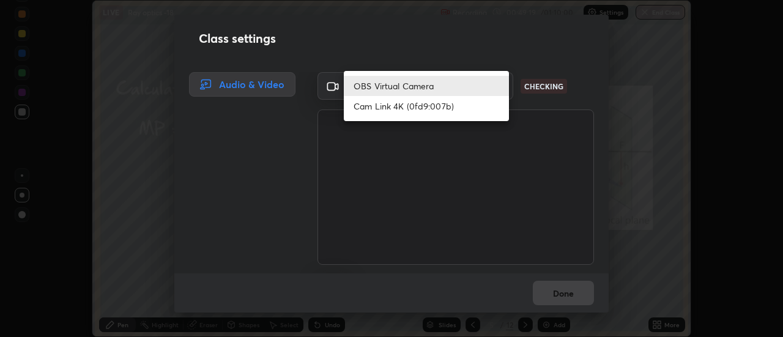
click at [468, 106] on li "Cam Link 4K (0fd9:007b)" at bounding box center [426, 106] width 165 height 20
type input "c4401408a52d40c38515236f221603e9a854b9d3f030f2e841847d71f832acc5"
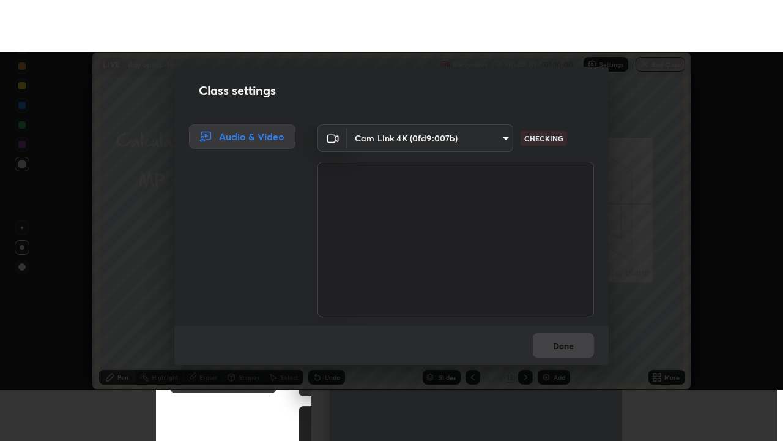
scroll to position [76, 0]
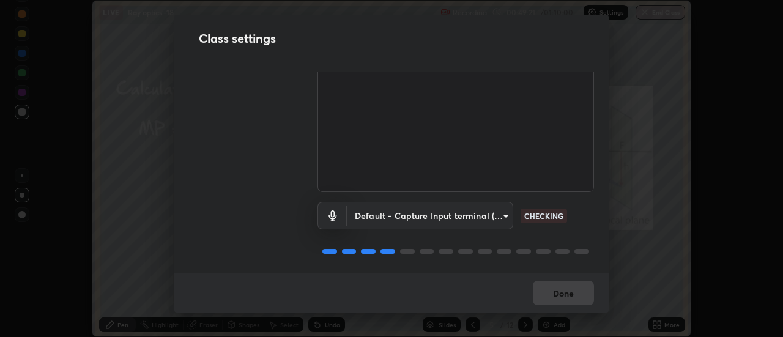
click at [472, 214] on body "Erase all LIVE Ray optics -18 Recording 00:49:21 / 01:10:00 Settings End Class …" at bounding box center [391, 168] width 783 height 337
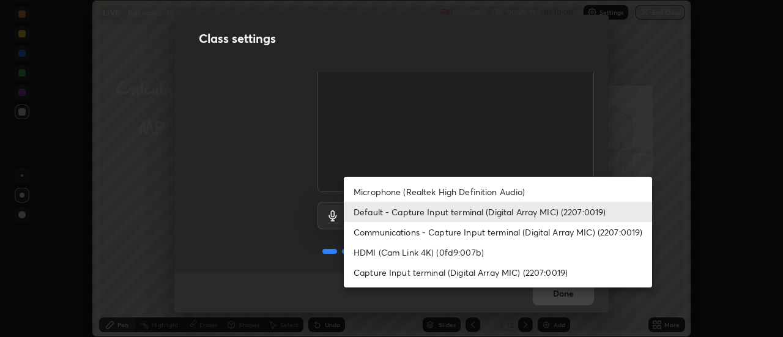
click at [486, 226] on li "Communications - Capture Input terminal (Digital Array MIC) (2207:0019)" at bounding box center [498, 232] width 308 height 20
type input "communications"
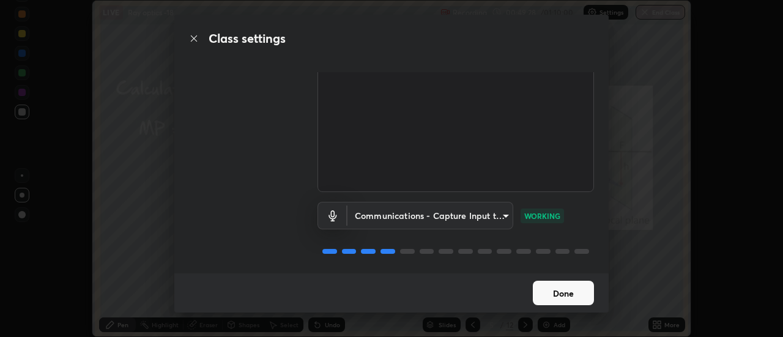
click at [562, 293] on button "Done" at bounding box center [563, 293] width 61 height 24
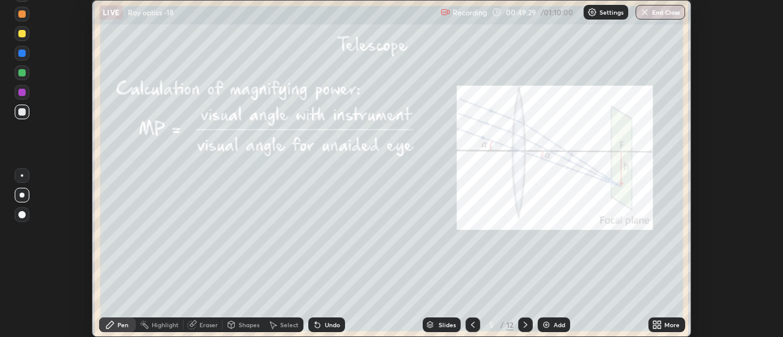
click at [656, 321] on icon at bounding box center [657, 325] width 10 height 10
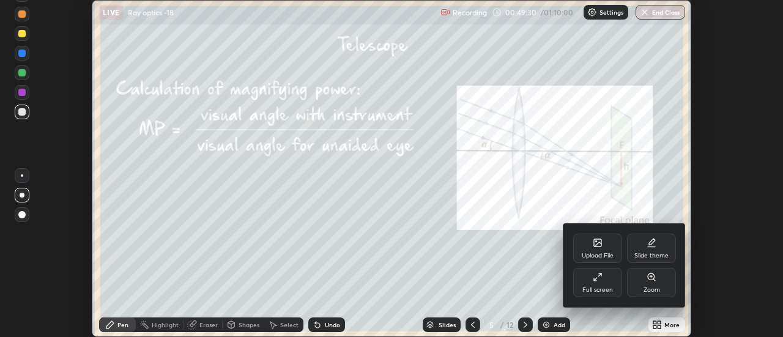
click at [605, 279] on div "Full screen" at bounding box center [597, 282] width 49 height 29
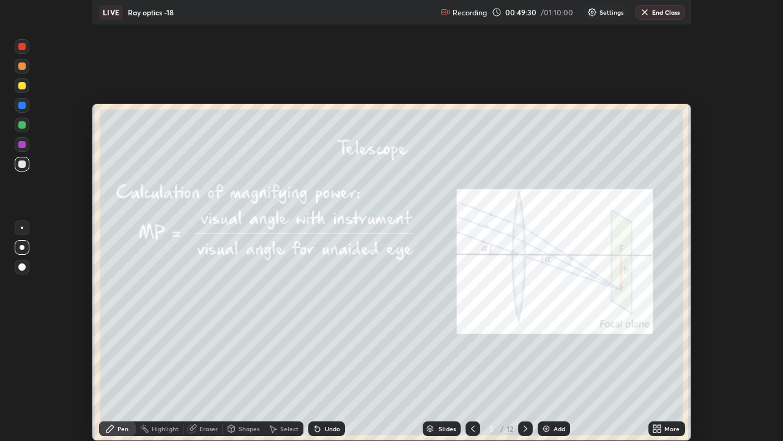
scroll to position [441, 783]
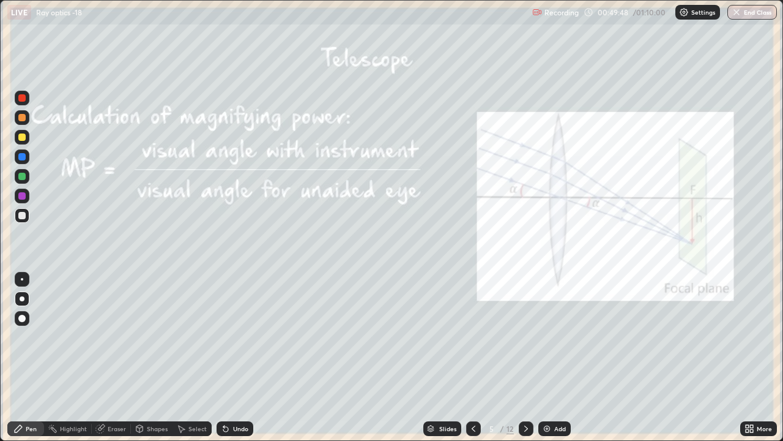
click at [527, 337] on icon at bounding box center [526, 428] width 10 height 10
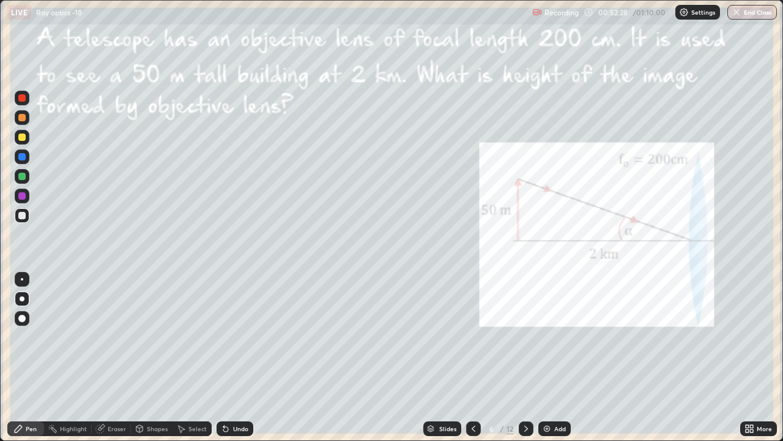
click at [525, 337] on icon at bounding box center [526, 428] width 10 height 10
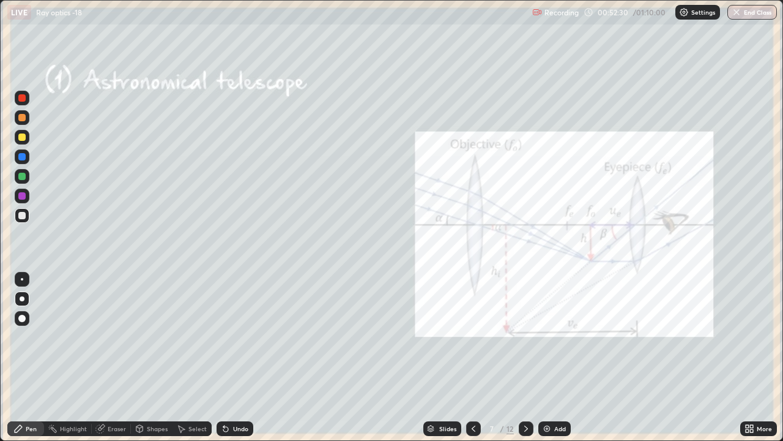
click at [472, 337] on icon at bounding box center [474, 428] width 10 height 10
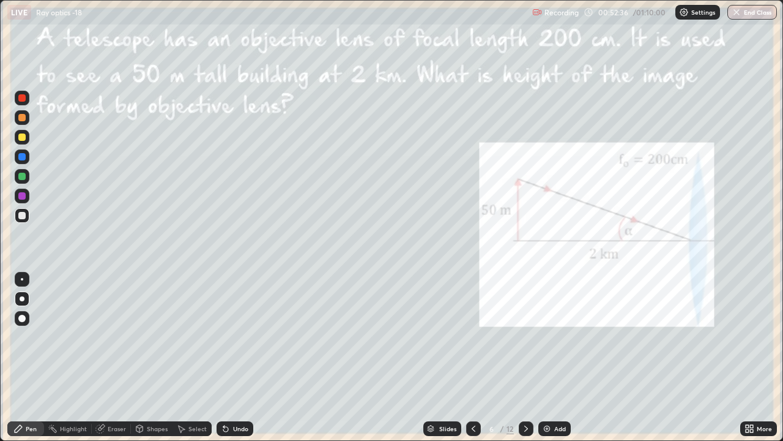
click at [526, 337] on icon at bounding box center [526, 428] width 10 height 10
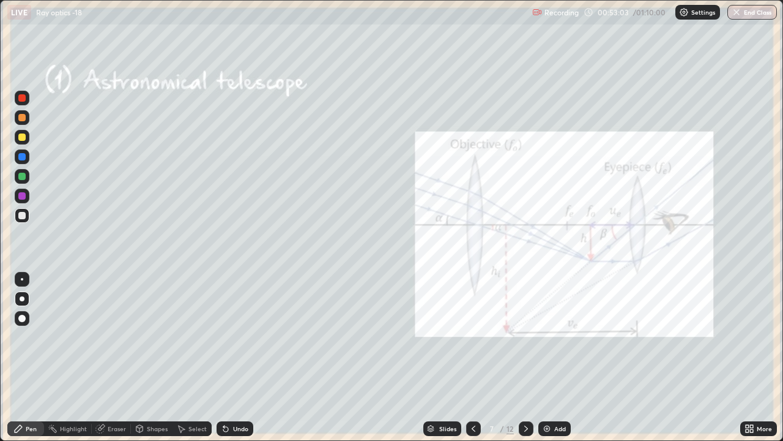
click at [248, 337] on div "Undo" at bounding box center [235, 428] width 37 height 15
click at [244, 337] on div "Undo" at bounding box center [240, 428] width 15 height 6
click at [243, 337] on div "Undo" at bounding box center [240, 428] width 15 height 6
click at [490, 337] on div "7" at bounding box center [492, 428] width 12 height 7
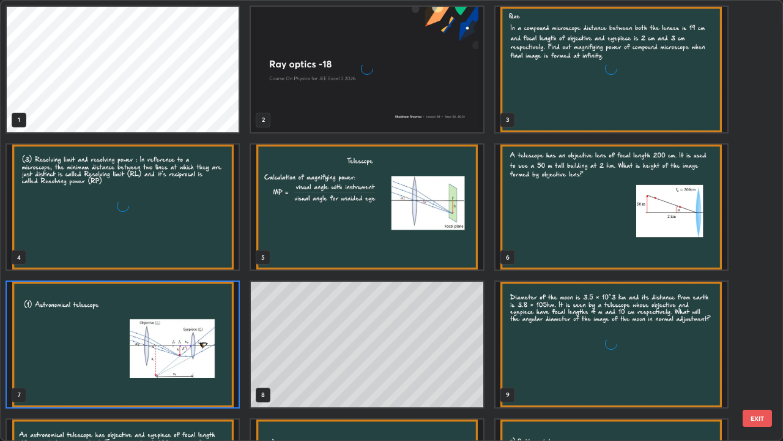
click at [499, 337] on div "grid" at bounding box center [612, 344] width 232 height 125
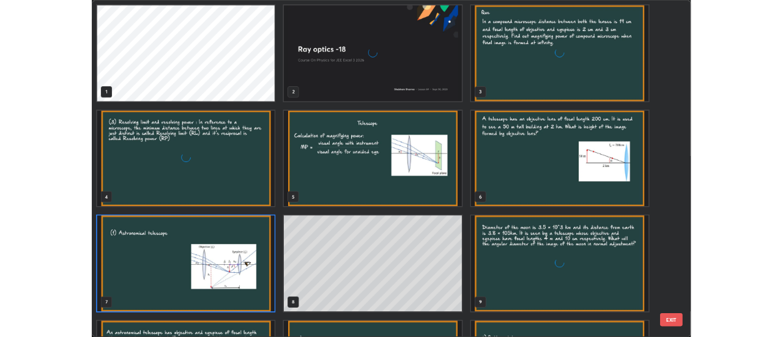
scroll to position [436, 776]
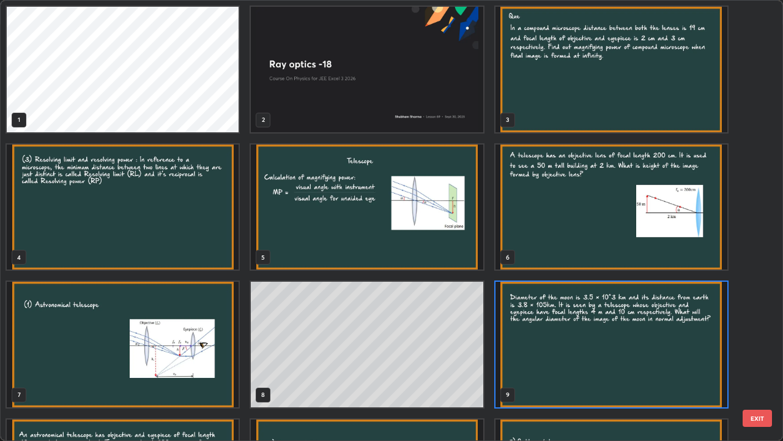
click at [529, 337] on img "grid" at bounding box center [612, 344] width 232 height 125
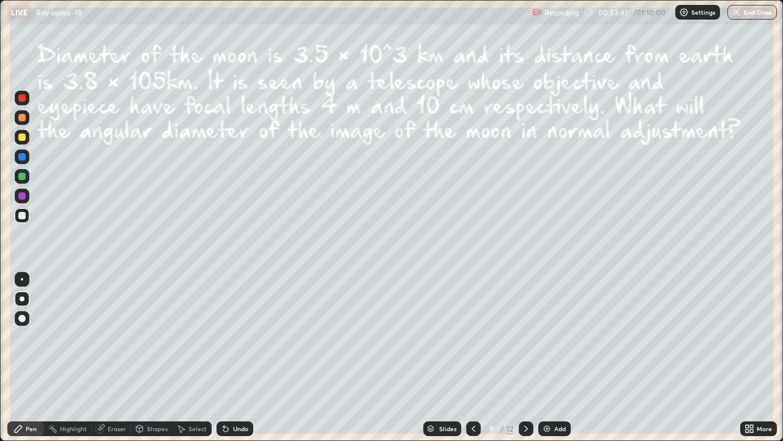
click at [472, 337] on icon at bounding box center [474, 428] width 10 height 10
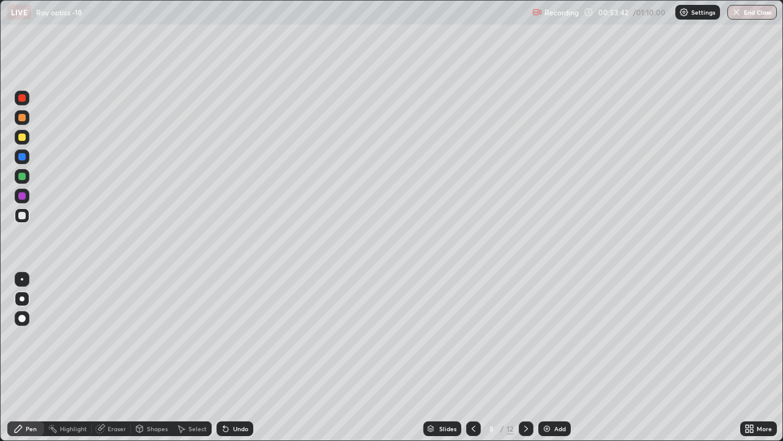
click at [472, 337] on icon at bounding box center [474, 428] width 10 height 10
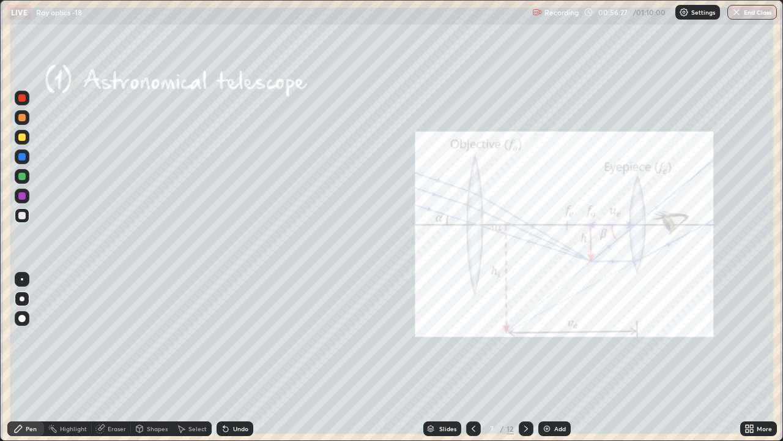
click at [525, 337] on icon at bounding box center [526, 428] width 10 height 10
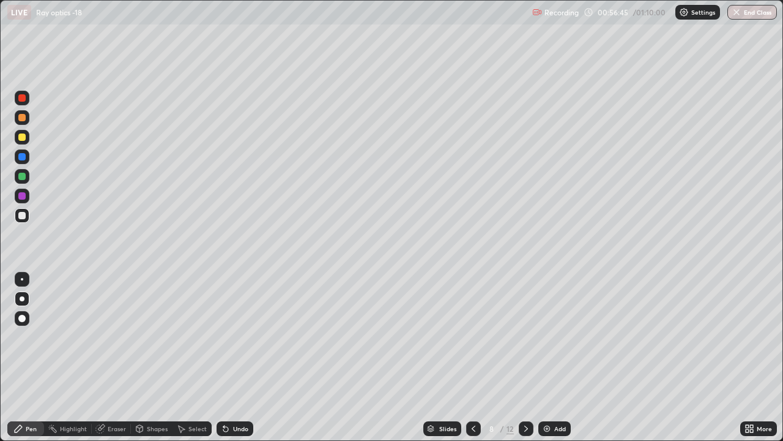
click at [238, 337] on div "Undo" at bounding box center [240, 428] width 15 height 6
click at [234, 337] on div "Undo" at bounding box center [240, 428] width 15 height 6
click at [233, 337] on div "Undo" at bounding box center [240, 428] width 15 height 6
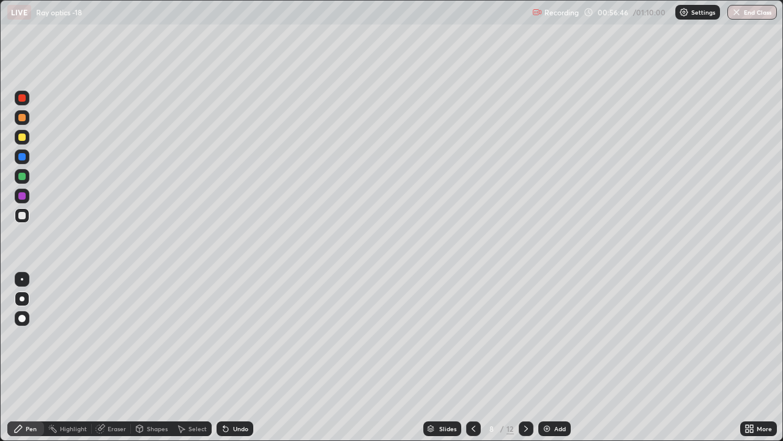
click at [232, 337] on div "Undo" at bounding box center [235, 428] width 37 height 15
click at [223, 337] on div "Undo" at bounding box center [233, 428] width 42 height 24
click at [239, 337] on div "Undo" at bounding box center [240, 428] width 15 height 6
click at [229, 337] on div "Undo" at bounding box center [235, 428] width 37 height 15
click at [111, 337] on div "Eraser" at bounding box center [111, 428] width 39 height 15
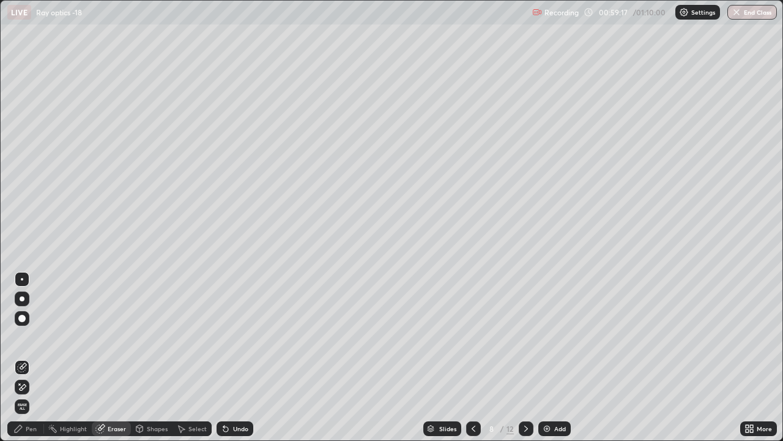
click at [24, 337] on div "Pen" at bounding box center [25, 428] width 37 height 15
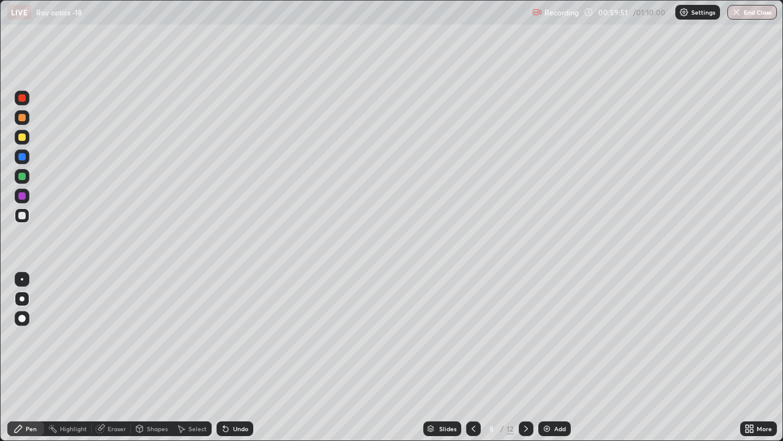
click at [471, 337] on icon at bounding box center [474, 428] width 10 height 10
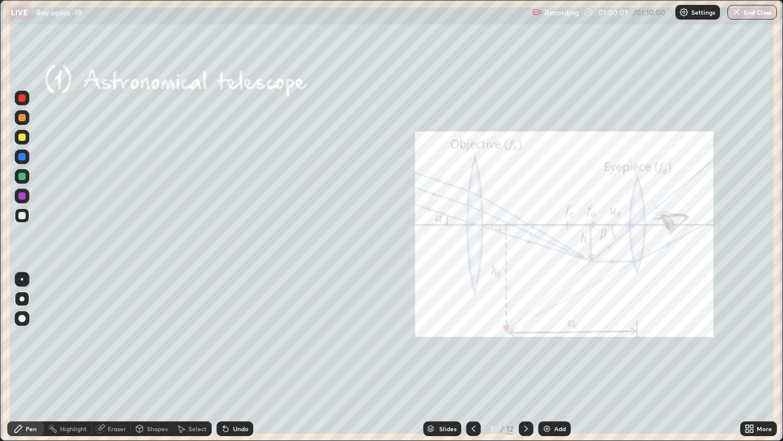
click at [524, 337] on icon at bounding box center [526, 428] width 10 height 10
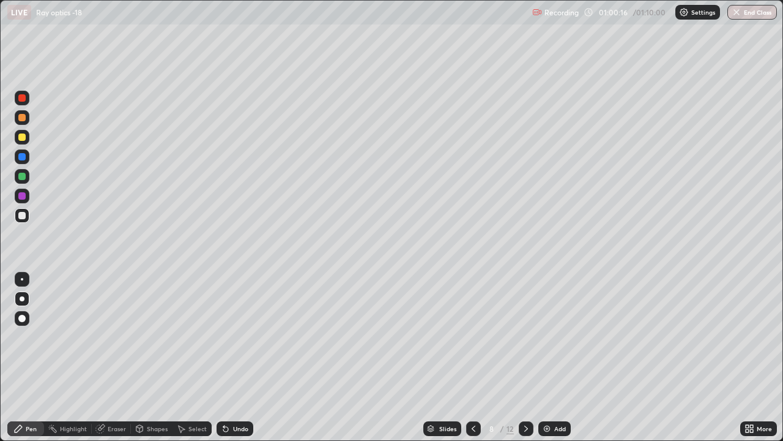
click at [469, 337] on icon at bounding box center [474, 428] width 10 height 10
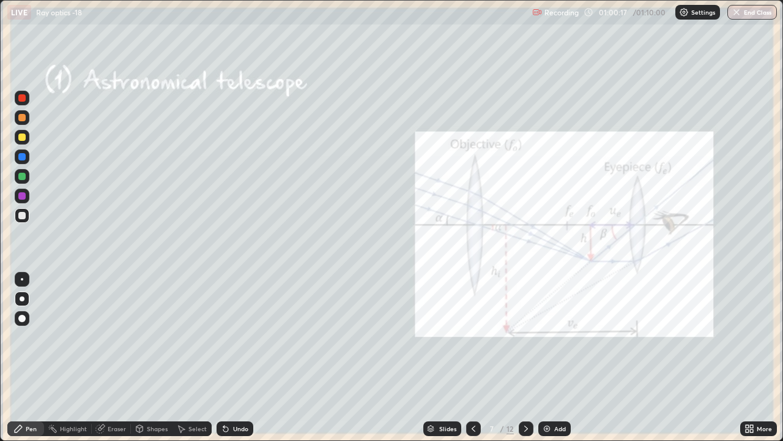
click at [524, 337] on icon at bounding box center [526, 428] width 10 height 10
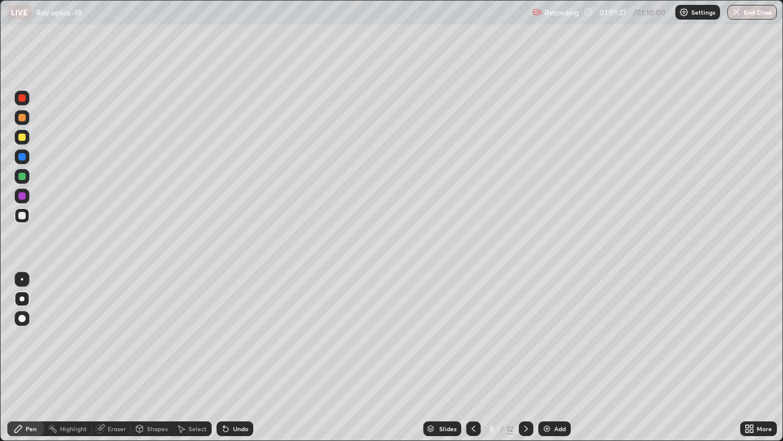
click at [530, 337] on div at bounding box center [526, 428] width 15 height 15
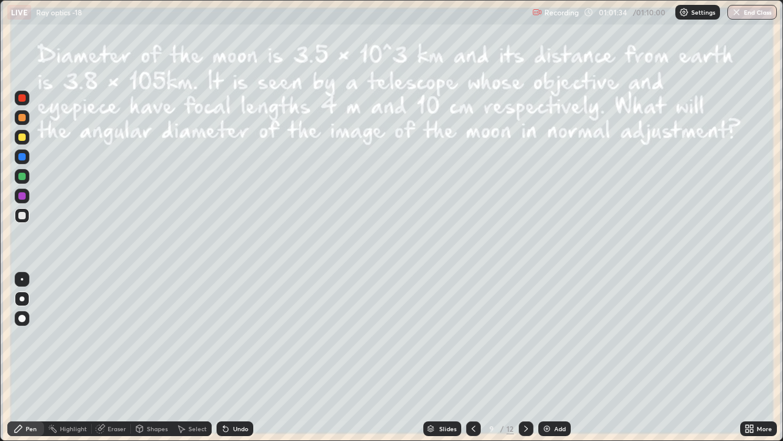
click at [525, 337] on icon at bounding box center [526, 428] width 10 height 10
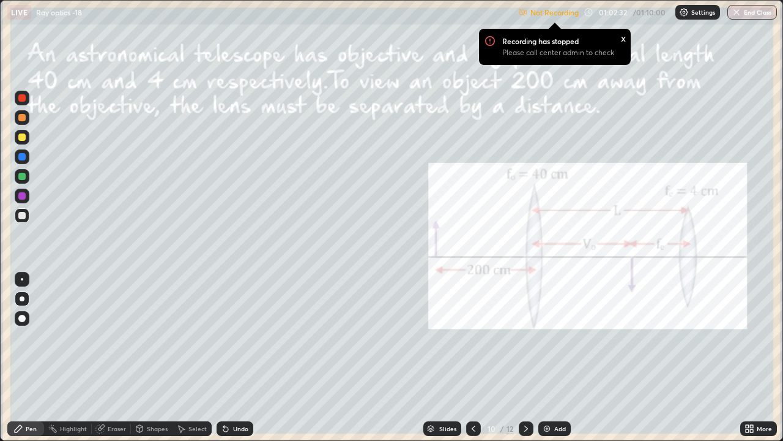
click at [234, 337] on div "Undo" at bounding box center [235, 428] width 37 height 15
click at [706, 12] on p "Settings" at bounding box center [704, 12] width 24 height 6
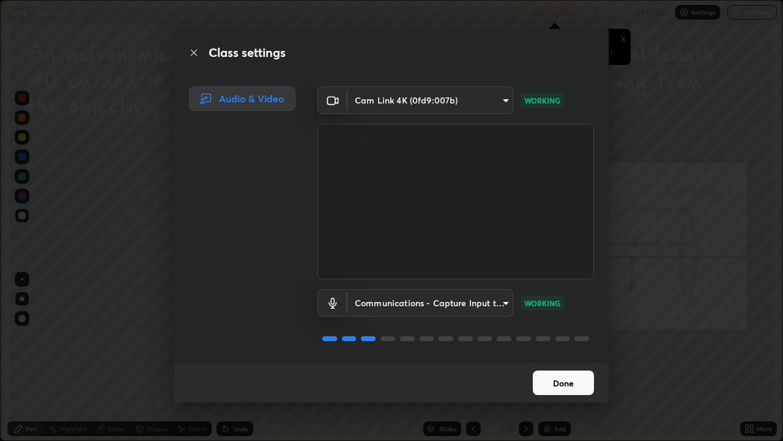
click at [579, 337] on button "Done" at bounding box center [563, 382] width 61 height 24
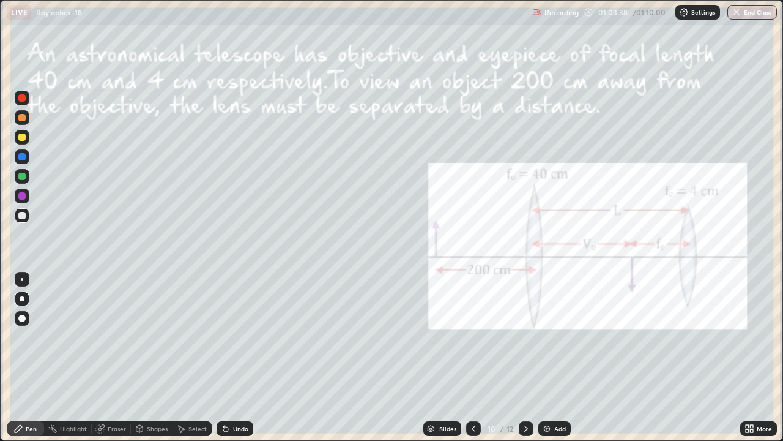
click at [228, 337] on icon at bounding box center [226, 428] width 10 height 10
click at [525, 337] on icon at bounding box center [526, 428] width 10 height 10
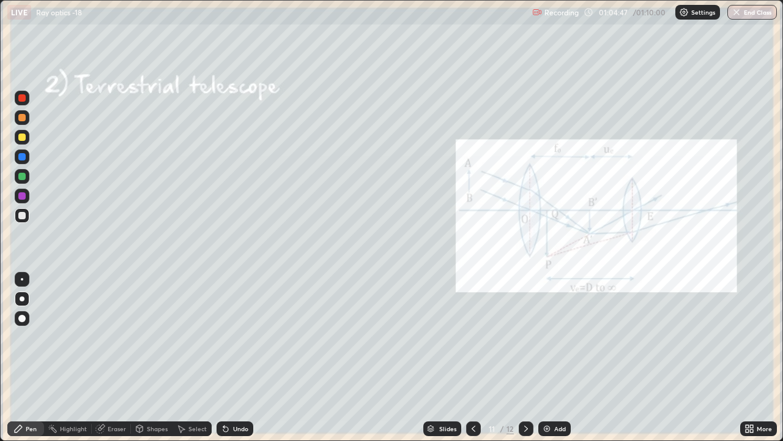
click at [471, 337] on icon at bounding box center [474, 428] width 10 height 10
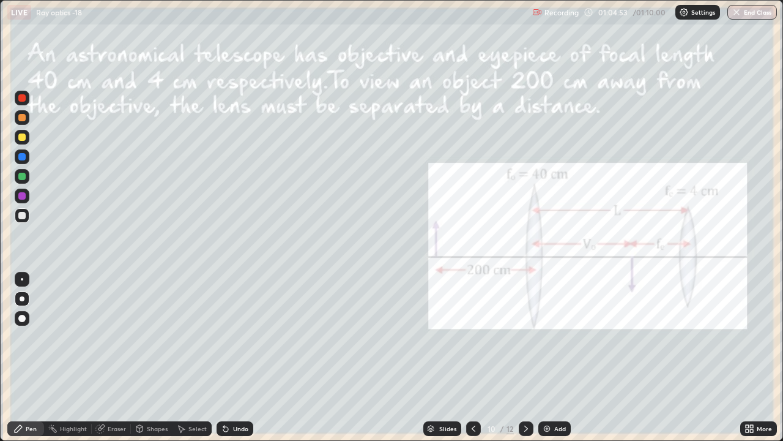
click at [476, 337] on icon at bounding box center [474, 428] width 10 height 10
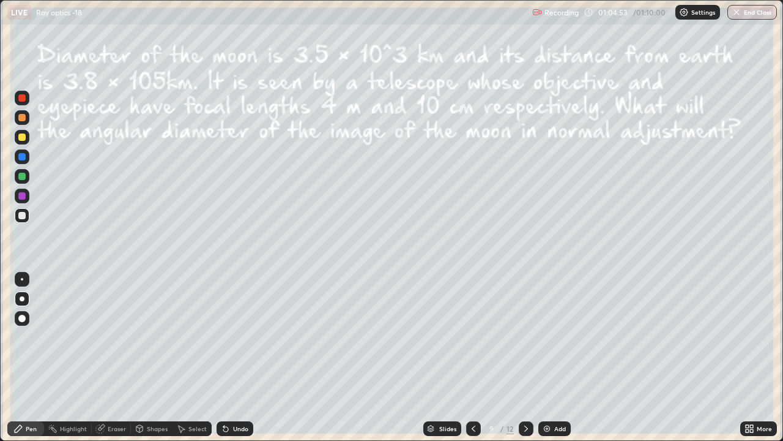
click at [479, 337] on div at bounding box center [473, 428] width 15 height 15
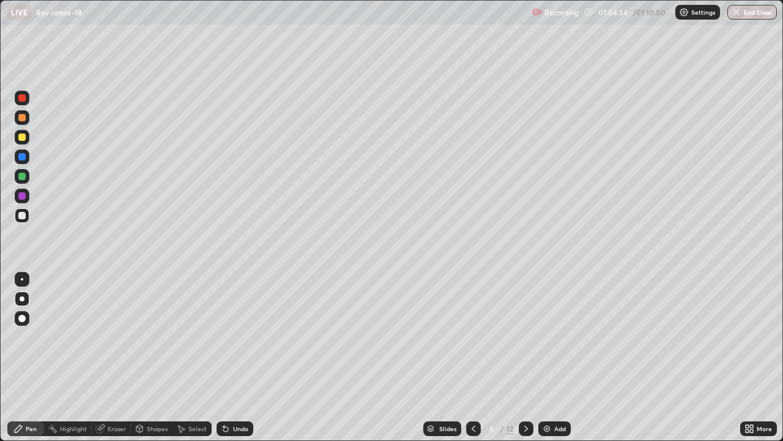
click at [476, 337] on div at bounding box center [473, 428] width 15 height 15
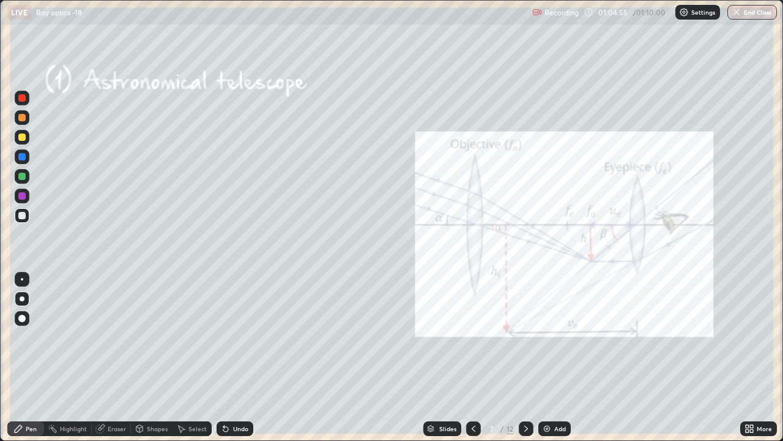
click at [466, 337] on div at bounding box center [473, 428] width 15 height 15
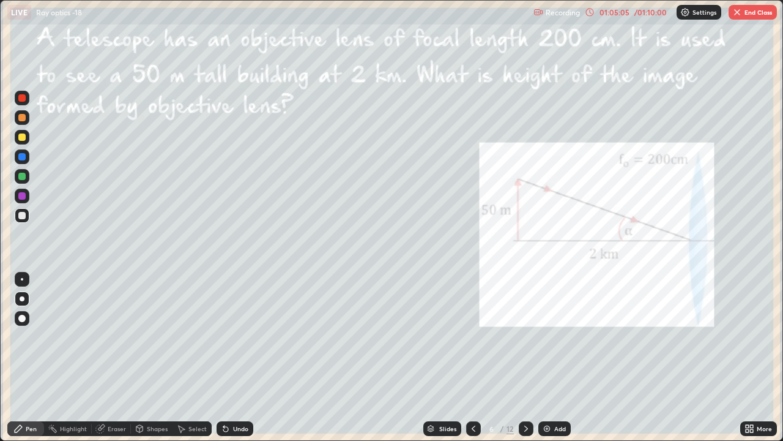
click at [523, 337] on icon at bounding box center [526, 428] width 10 height 10
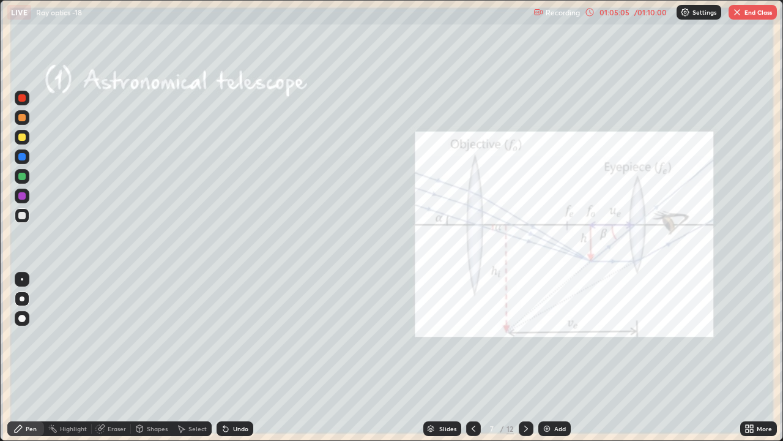
click at [525, 337] on icon at bounding box center [526, 428] width 10 height 10
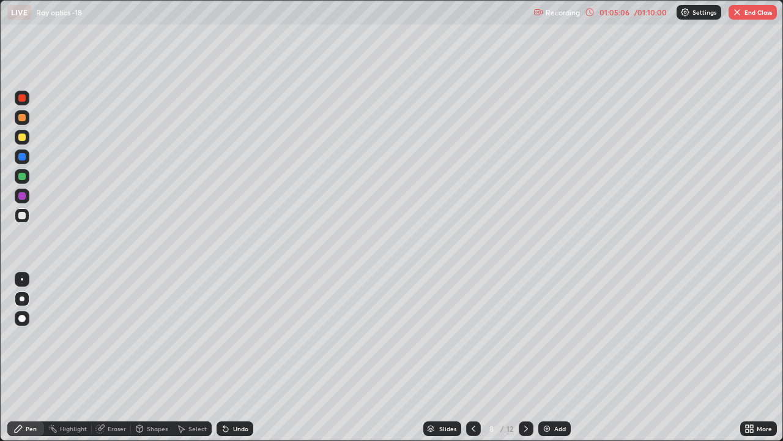
click at [524, 337] on icon at bounding box center [526, 428] width 10 height 10
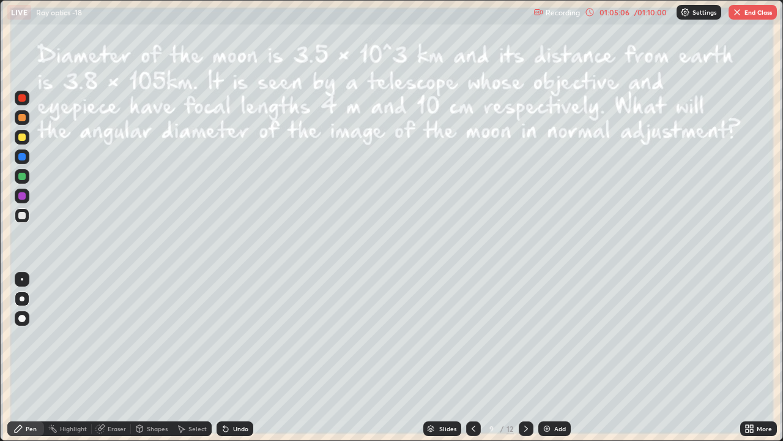
click at [524, 337] on icon at bounding box center [526, 428] width 4 height 6
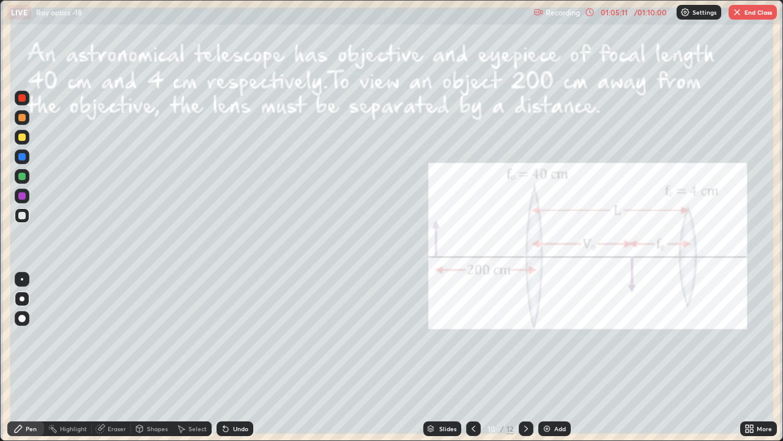
click at [525, 337] on icon at bounding box center [526, 428] width 10 height 10
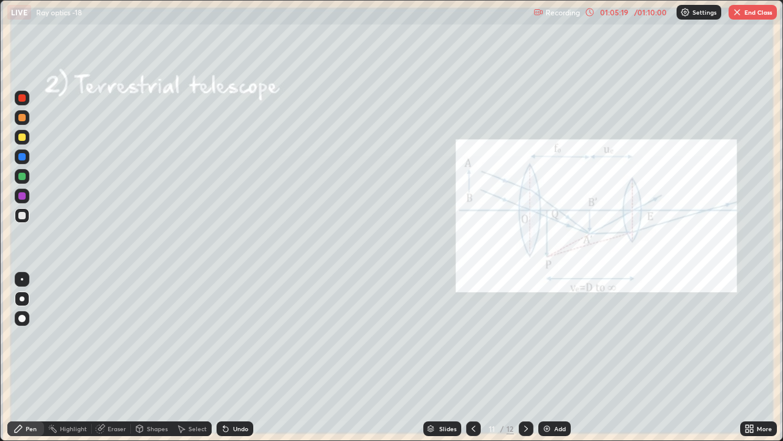
click at [525, 337] on icon at bounding box center [526, 428] width 4 height 6
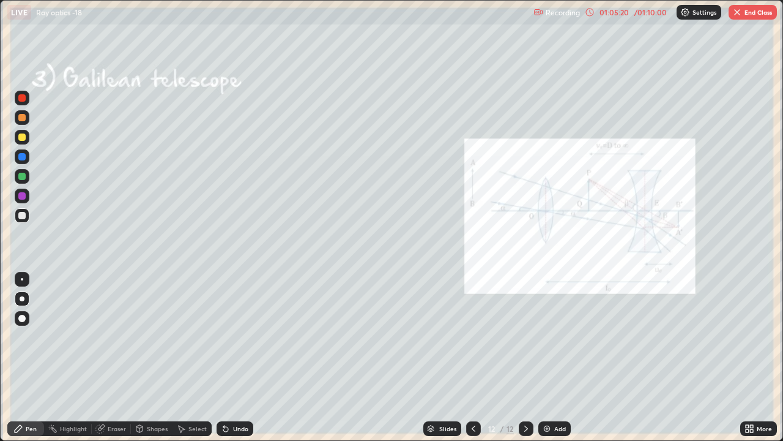
click at [478, 337] on div at bounding box center [473, 428] width 15 height 15
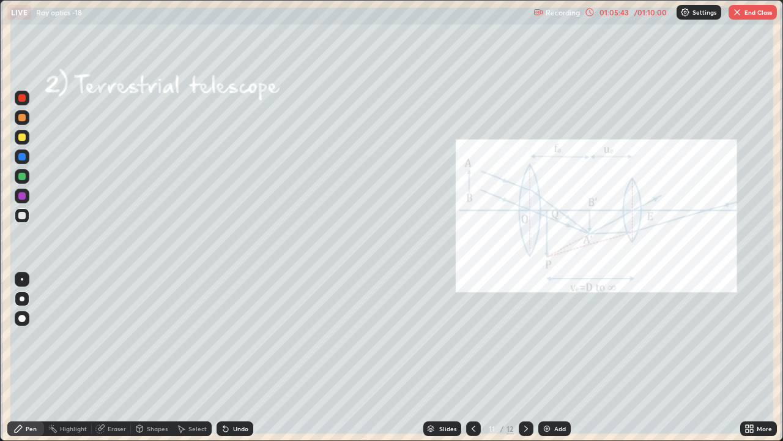
click at [472, 337] on icon at bounding box center [474, 428] width 10 height 10
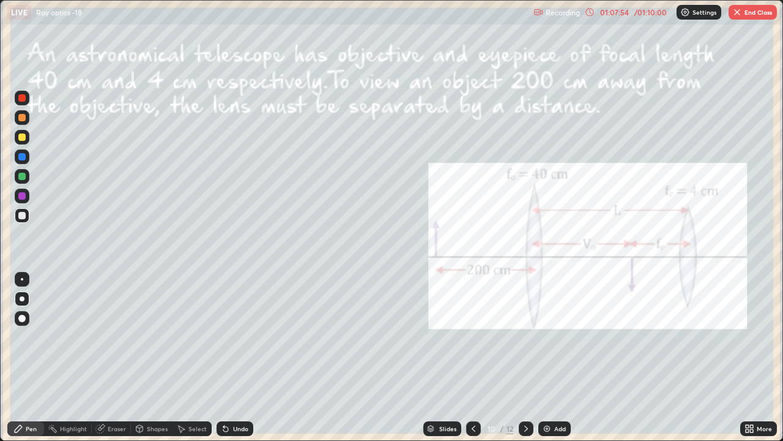
click at [763, 13] on button "End Class" at bounding box center [753, 12] width 48 height 15
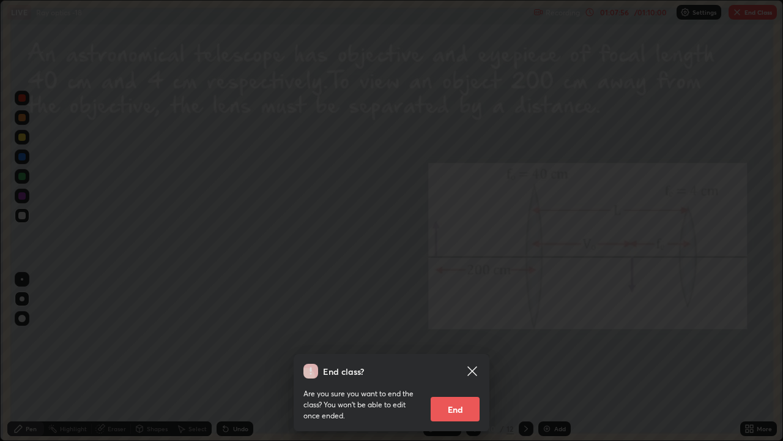
click at [460, 337] on button "End" at bounding box center [455, 409] width 49 height 24
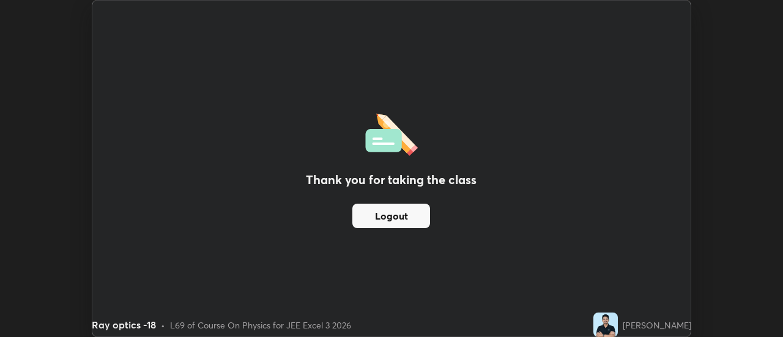
scroll to position [60860, 60414]
